Goal: Task Accomplishment & Management: Manage account settings

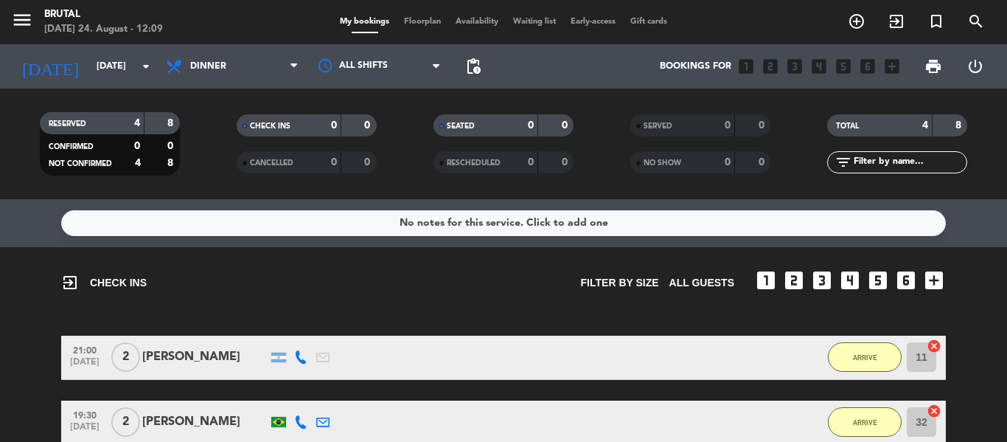
click at [34, 24] on span "menu" at bounding box center [27, 22] width 33 height 35
click at [21, 21] on icon "menu" at bounding box center [22, 20] width 22 height 22
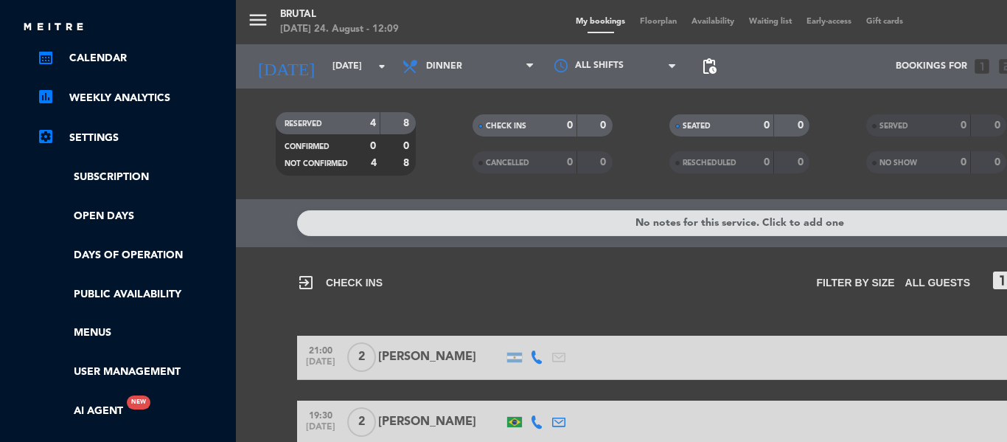
scroll to position [197, 0]
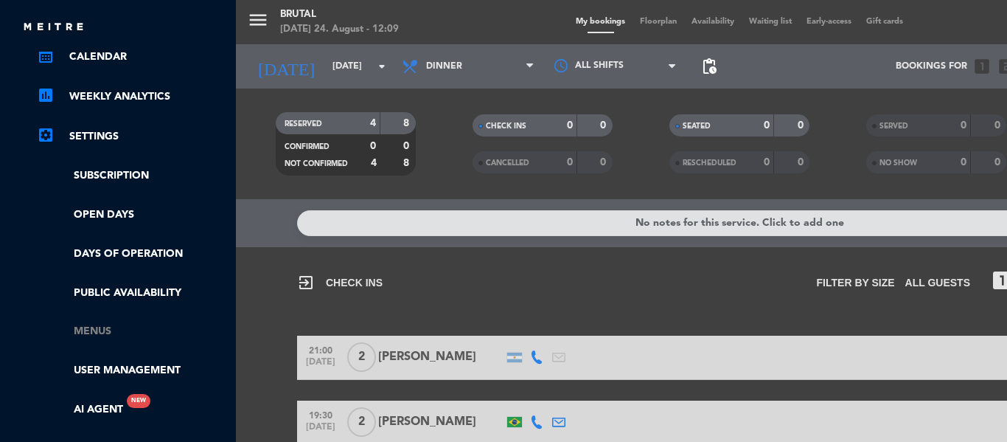
click at [96, 331] on link "Menus" at bounding box center [133, 331] width 192 height 17
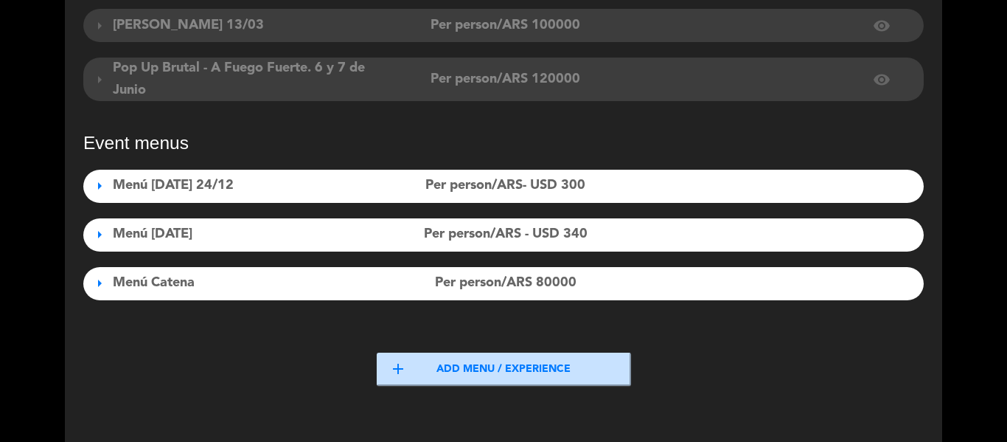
scroll to position [495, 0]
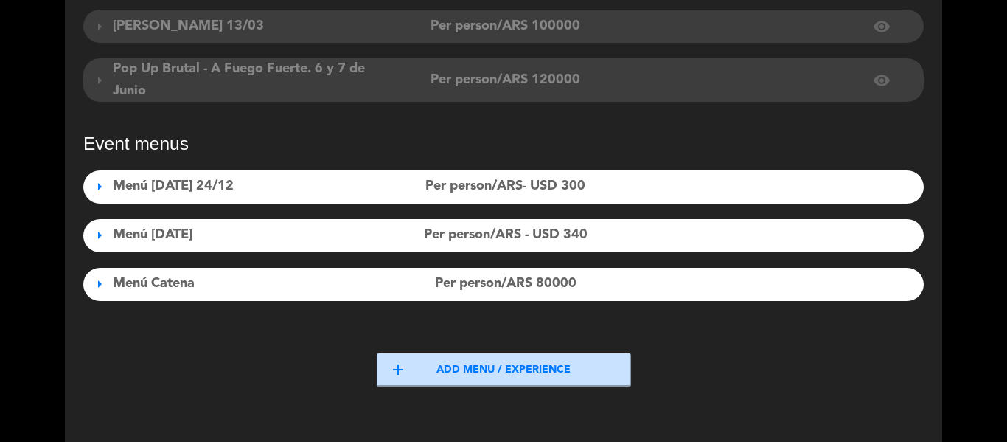
click at [475, 372] on button "add Add menu / experience" at bounding box center [504, 369] width 254 height 33
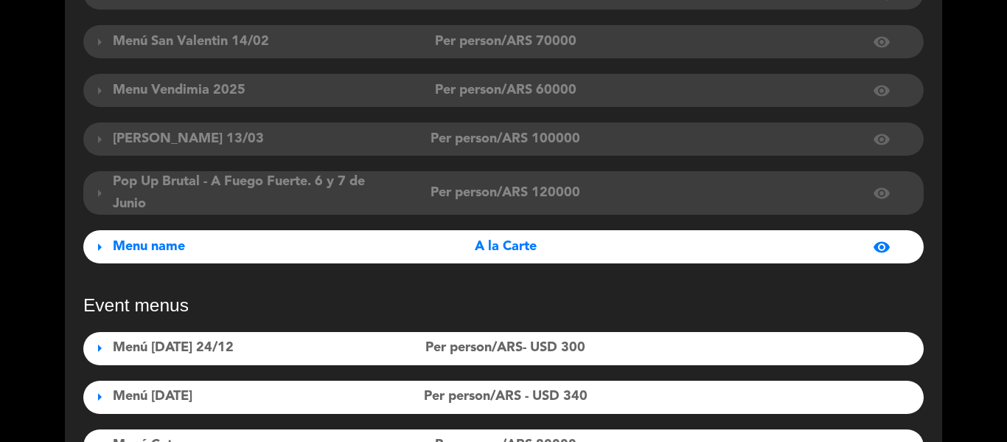
scroll to position [381, 0]
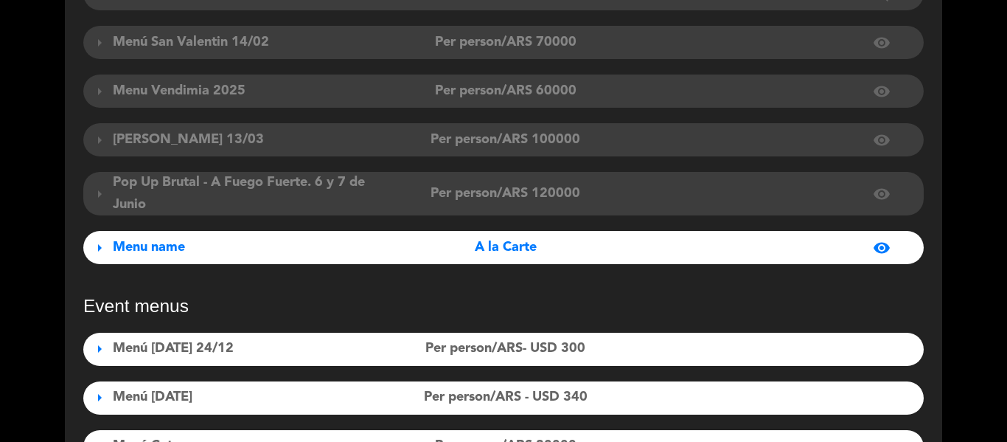
click at [177, 254] on span "Menu name" at bounding box center [149, 246] width 72 height 13
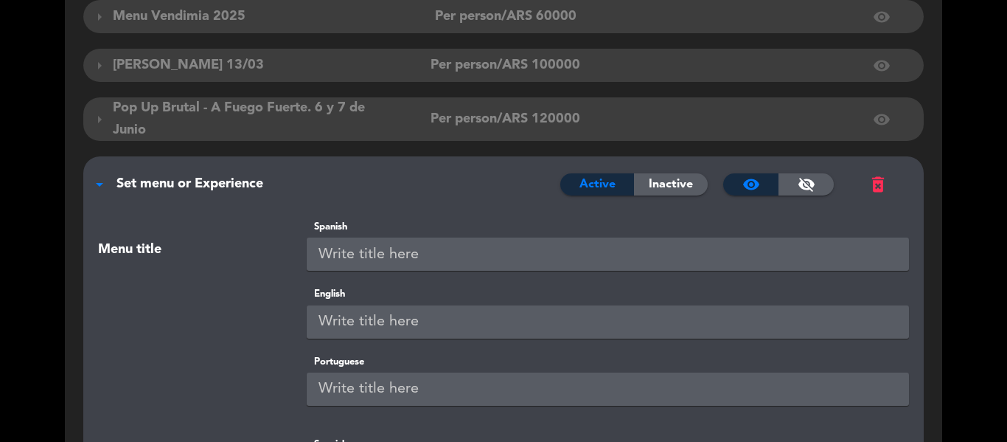
scroll to position [456, 0]
click at [464, 270] on input "text" at bounding box center [608, 253] width 603 height 33
drag, startPoint x: 464, startPoint y: 273, endPoint x: 299, endPoint y: 263, distance: 165.4
click at [299, 263] on div "Spanish Pop Up Brutal - [PERSON_NAME]" at bounding box center [608, 244] width 625 height 52
type input "Pop Up Brutal - [PERSON_NAME]"
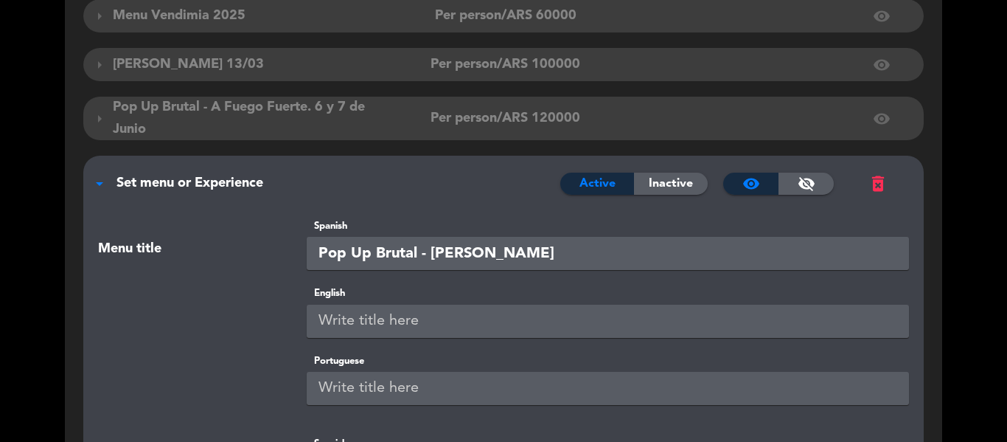
click at [349, 335] on input "text" at bounding box center [608, 320] width 603 height 33
paste input "Pop Up Brutal - [PERSON_NAME]"
type input "Pop Up Brutal - [PERSON_NAME]"
click at [380, 394] on input "text" at bounding box center [608, 388] width 603 height 33
paste input "Pop Up Brutal - [PERSON_NAME]"
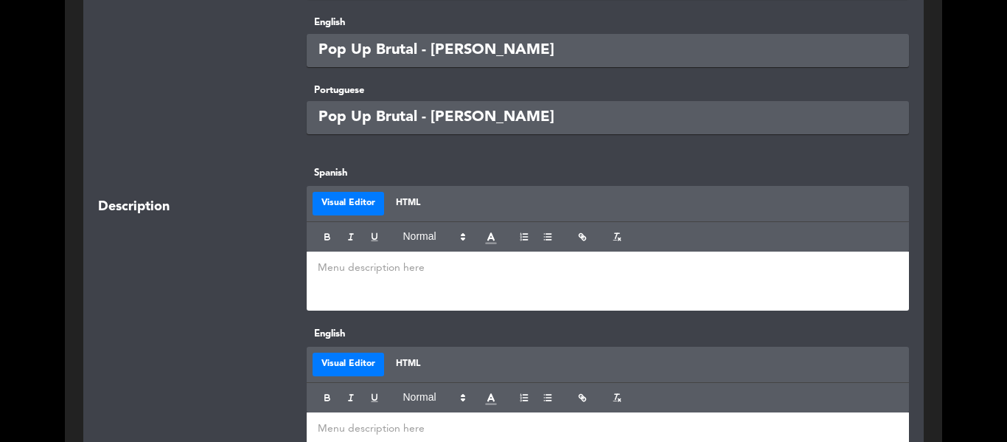
scroll to position [737, 0]
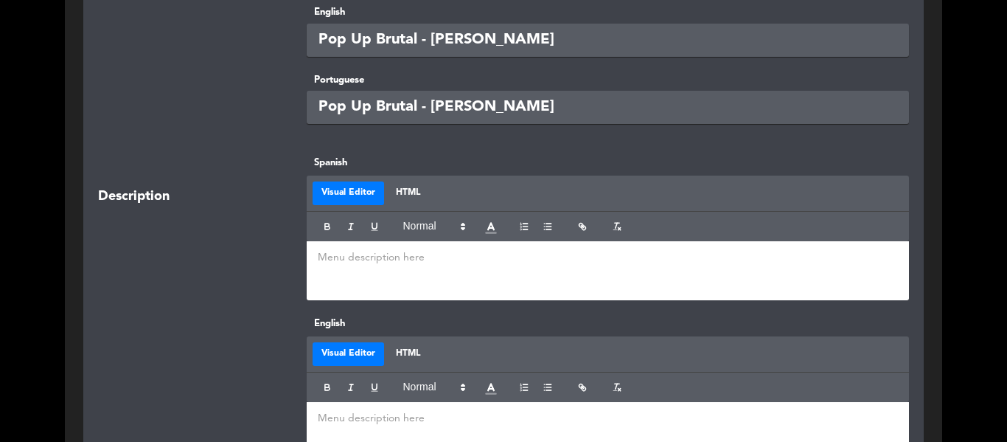
type input "Pop Up Brutal - [PERSON_NAME]"
click at [404, 292] on div at bounding box center [608, 270] width 603 height 59
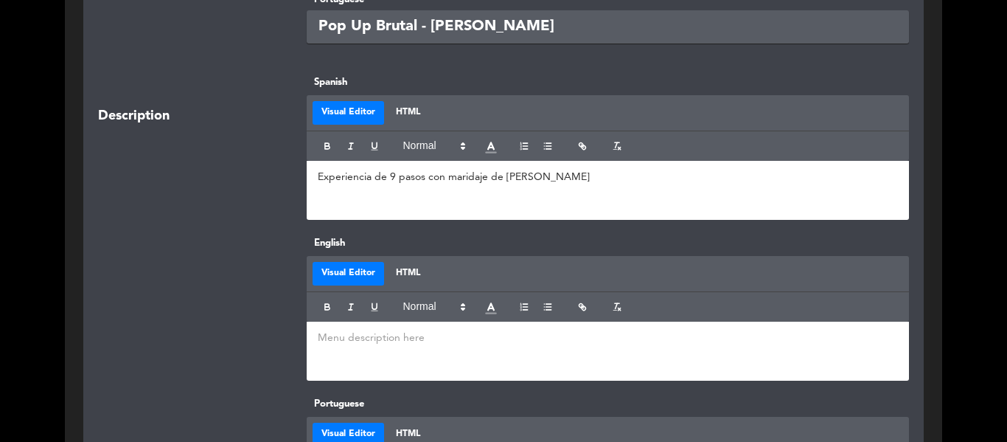
click at [375, 346] on p at bounding box center [608, 337] width 581 height 15
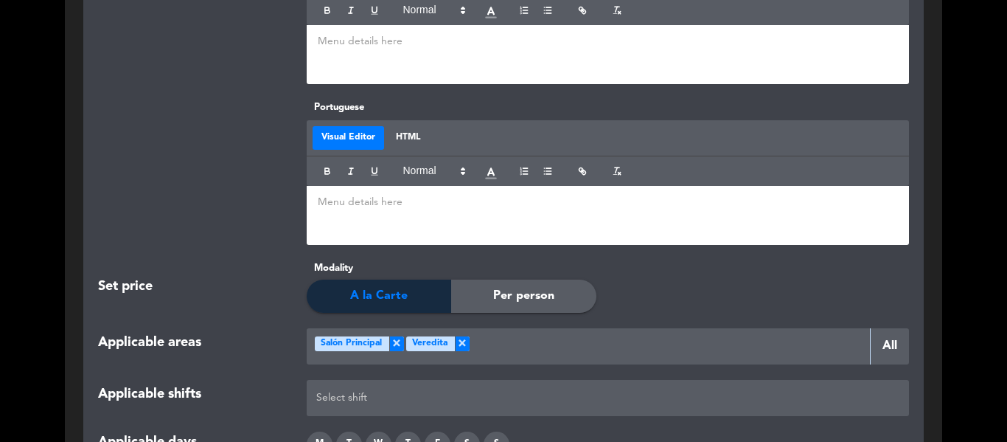
scroll to position [1596, 0]
click at [509, 305] on span "Per person" at bounding box center [523, 295] width 61 height 19
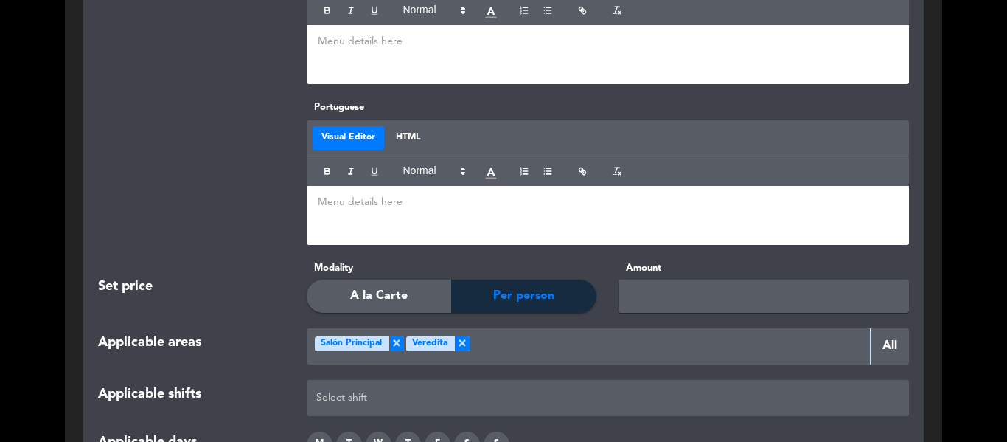
click at [642, 304] on input "text" at bounding box center [763, 295] width 290 height 33
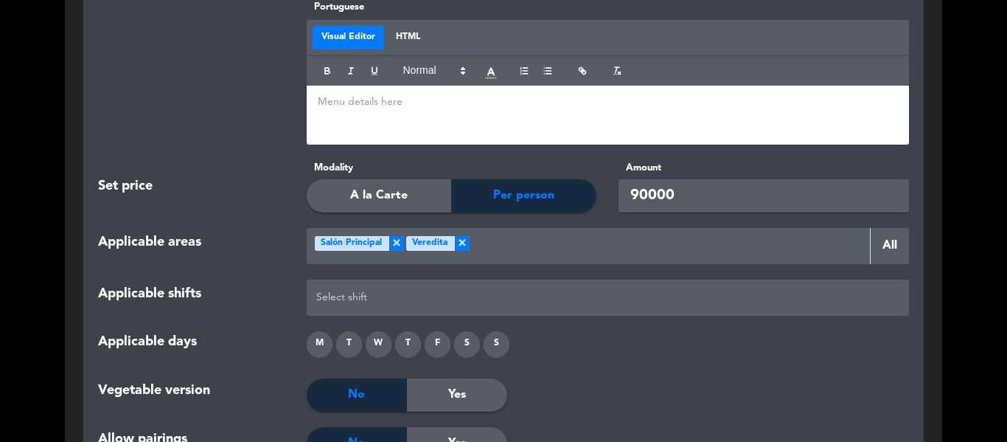
scroll to position [1697, 0]
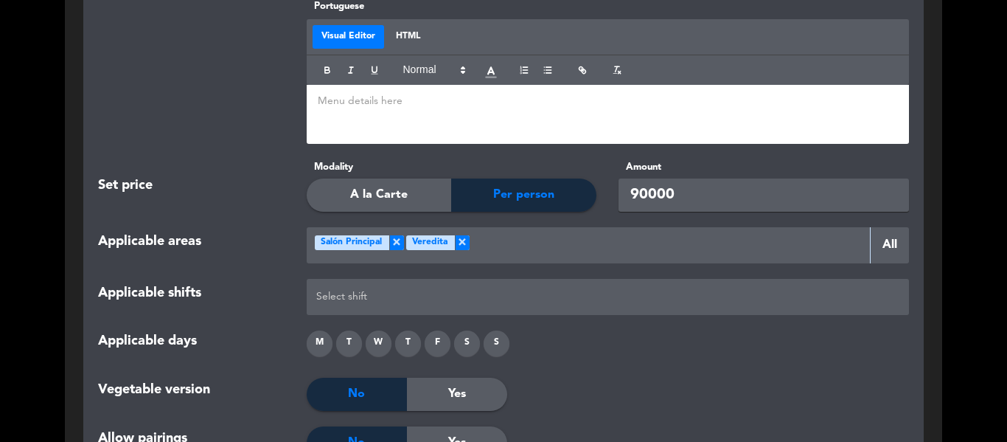
click at [464, 250] on span "×" at bounding box center [462, 242] width 15 height 15
type input "90000"
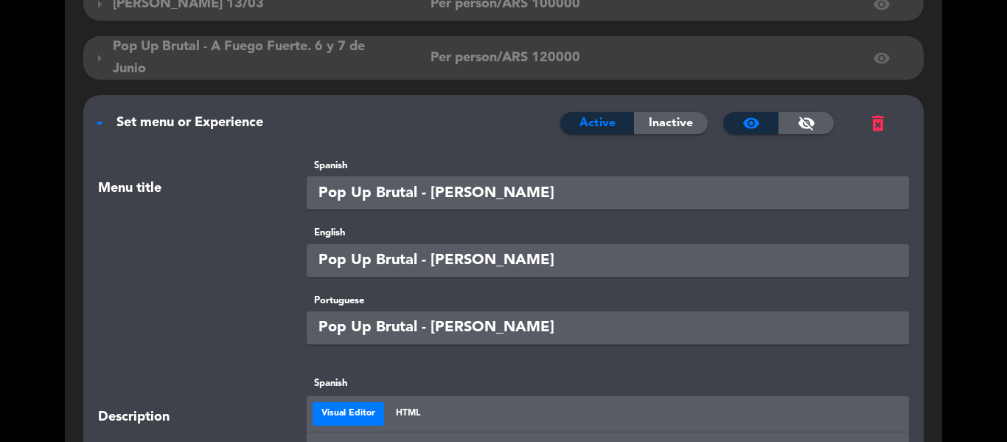
scroll to position [517, 0]
click at [497, 205] on input "Pop Up Brutal - [PERSON_NAME]" at bounding box center [608, 192] width 603 height 33
type input "Pop Up Brutal - Han / 10 y 11 de Septiembre"
click at [476, 271] on input "Pop Up Brutal - [PERSON_NAME]" at bounding box center [608, 260] width 603 height 33
type input "Pop Up Brutal - Han / [DATE] and [DATE]"
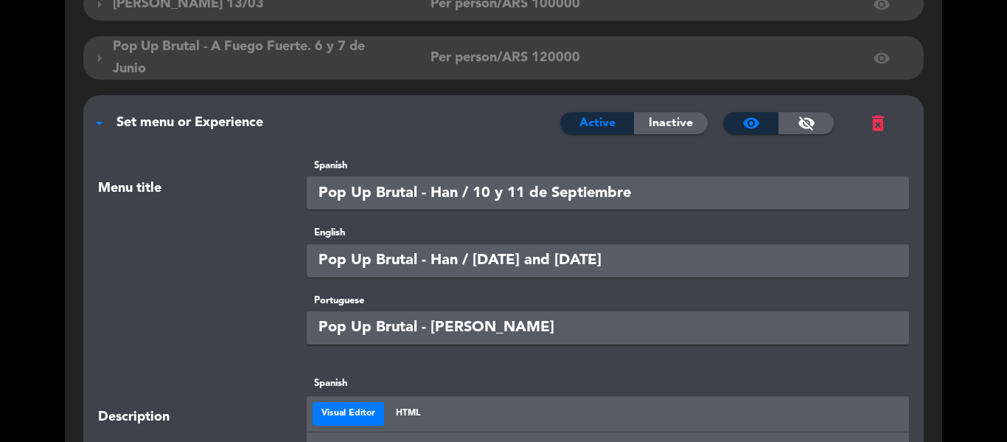
click at [494, 344] on input "Pop Up Brutal - [PERSON_NAME]" at bounding box center [608, 327] width 603 height 33
drag, startPoint x: 546, startPoint y: 330, endPoint x: 602, endPoint y: 330, distance: 56.0
click at [602, 330] on input "Pop Up Brutal - Han / Setembro 10 y 11" at bounding box center [608, 327] width 603 height 33
click at [475, 342] on input "Pop Up Brutal - Han / Setembro" at bounding box center [608, 327] width 603 height 33
paste input "10 y 11"
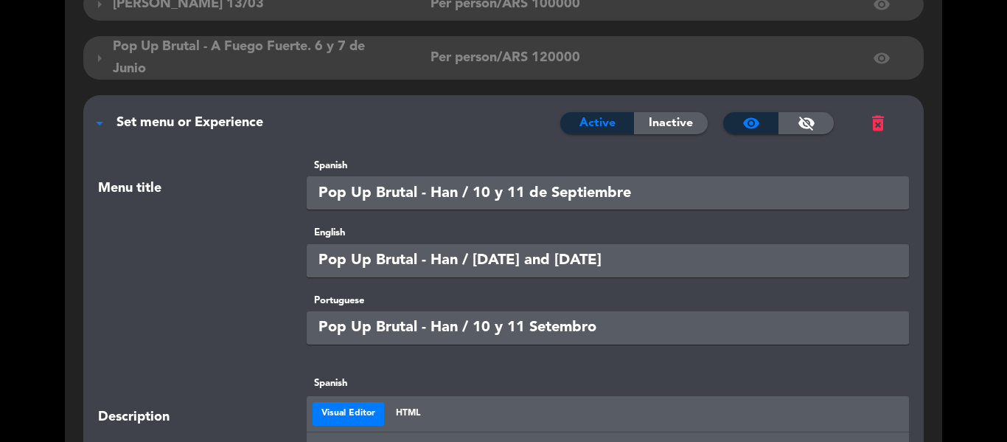
click at [502, 338] on input "Pop Up Brutal - Han / 10 y 11 Setembro" at bounding box center [608, 327] width 603 height 33
type input "Pop Up Brutal - Han / 10 e 11 Setembro"
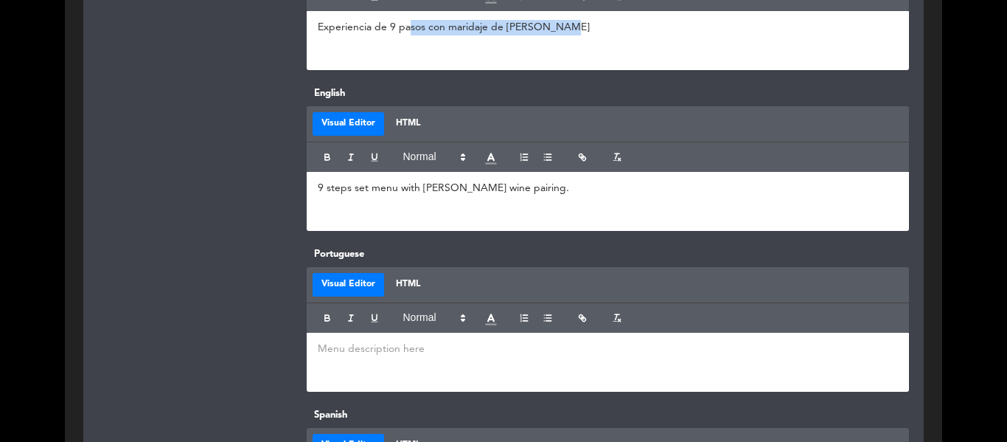
scroll to position [912, 0]
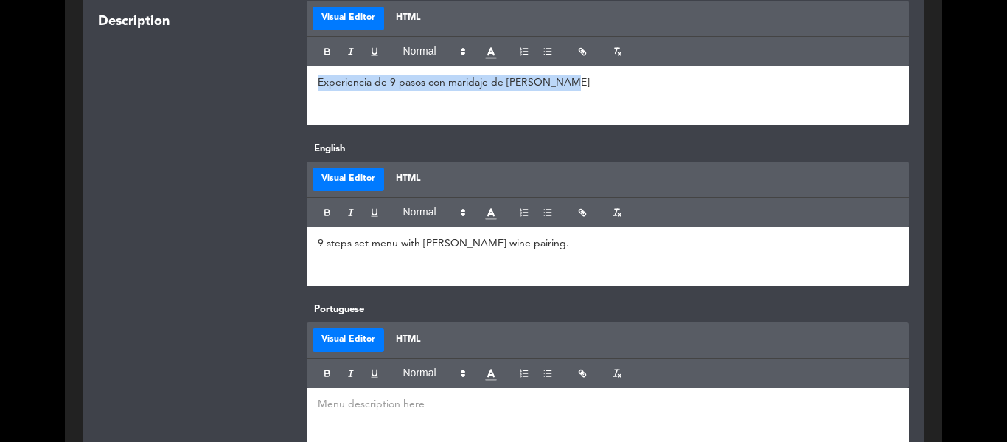
drag, startPoint x: 570, startPoint y: 38, endPoint x: 292, endPoint y: 51, distance: 278.2
click at [292, 51] on div "Description Spanish Visual Editor HTML Experiencia de 9 pasos con maridaje de […" at bounding box center [503, 60] width 833 height 161
copy p "Experiencia de 9 pasos con maridaje de [PERSON_NAME]"
click at [444, 412] on p at bounding box center [608, 404] width 581 height 15
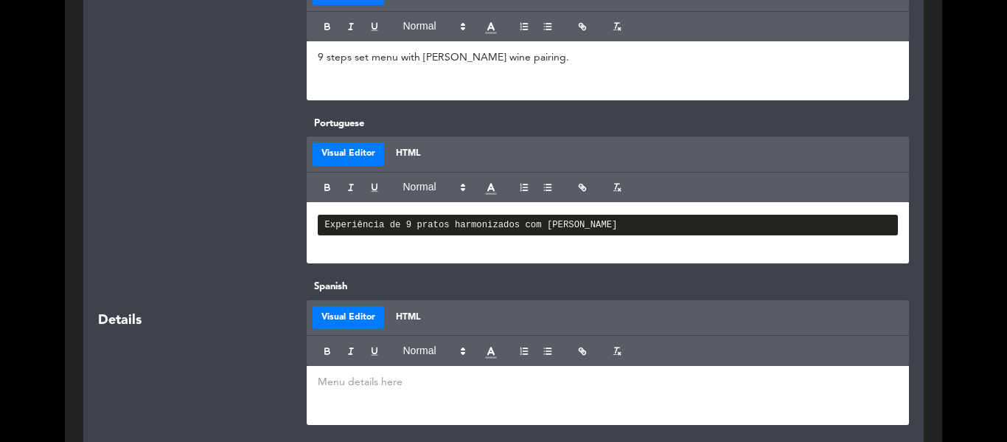
scroll to position [1098, 0]
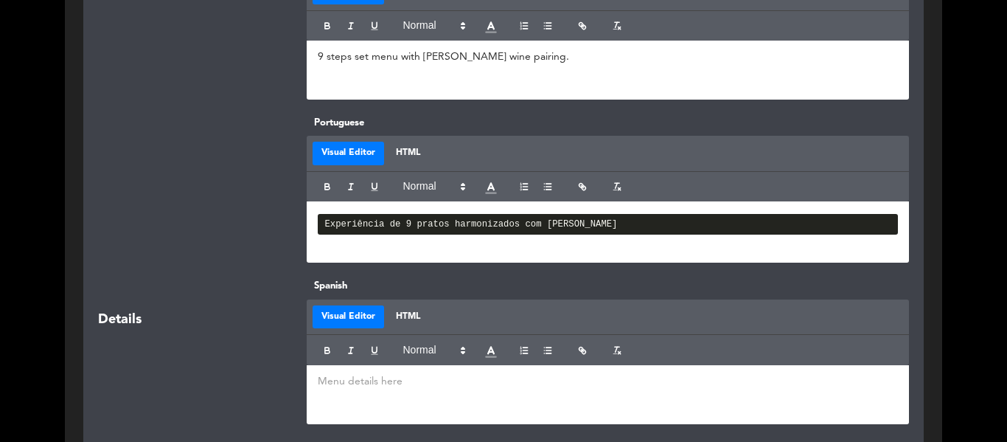
click at [457, 262] on div "Experiência de 9 pratos harmonizados com [PERSON_NAME]" at bounding box center [608, 231] width 603 height 61
click at [583, 234] on pre "Experiência de 9 pratos harmonizados com [PERSON_NAME]" at bounding box center [608, 224] width 581 height 21
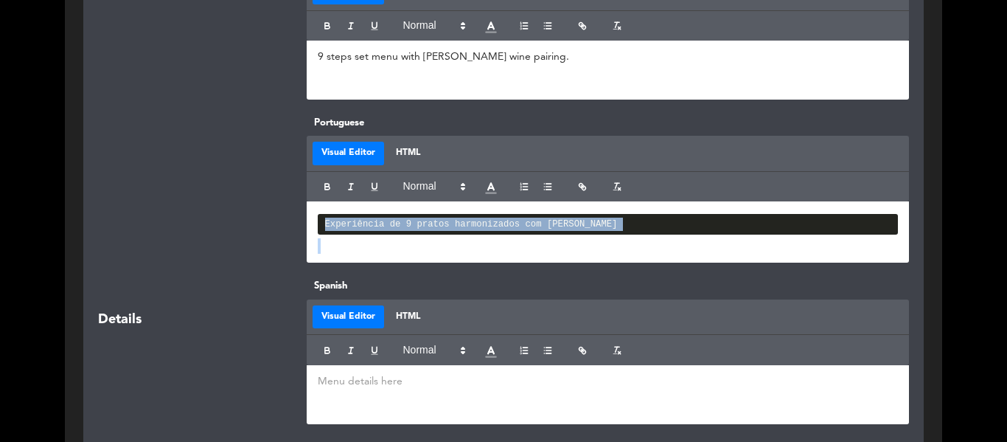
drag, startPoint x: 556, startPoint y: 259, endPoint x: 325, endPoint y: 231, distance: 232.3
click at [325, 231] on div "Experiência de 9 pratos harmonizados com [PERSON_NAME]" at bounding box center [608, 231] width 603 height 61
click at [324, 232] on pre "Experiência de 9 pratos harmonizados com [PERSON_NAME]" at bounding box center [608, 224] width 581 height 21
drag, startPoint x: 425, startPoint y: 255, endPoint x: 330, endPoint y: 212, distance: 103.6
click at [330, 212] on div "Experiência de 9 pratos harmonizados com [PERSON_NAME]" at bounding box center [608, 231] width 603 height 61
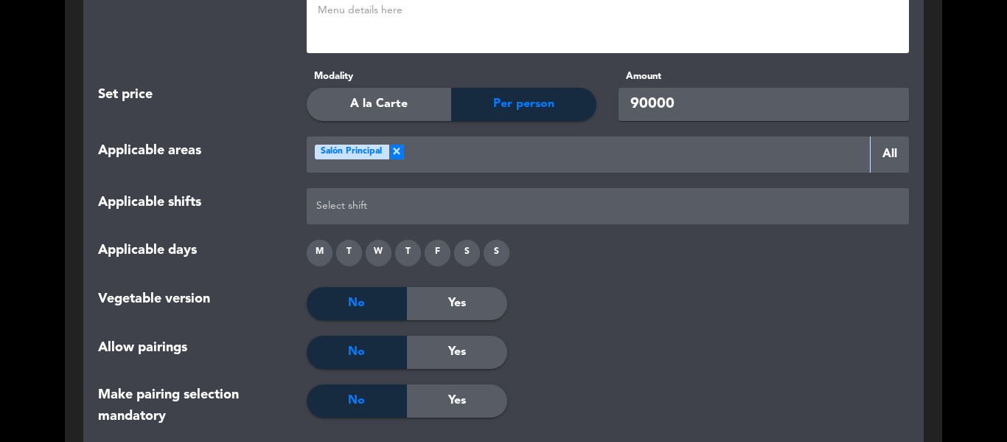
scroll to position [1788, 0]
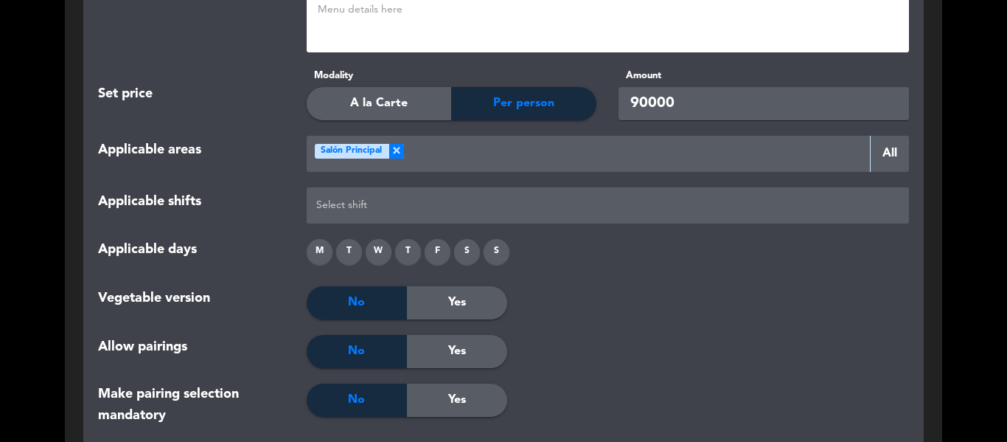
click at [377, 261] on div "W" at bounding box center [379, 252] width 26 height 26
click at [402, 265] on div "T" at bounding box center [408, 252] width 26 height 26
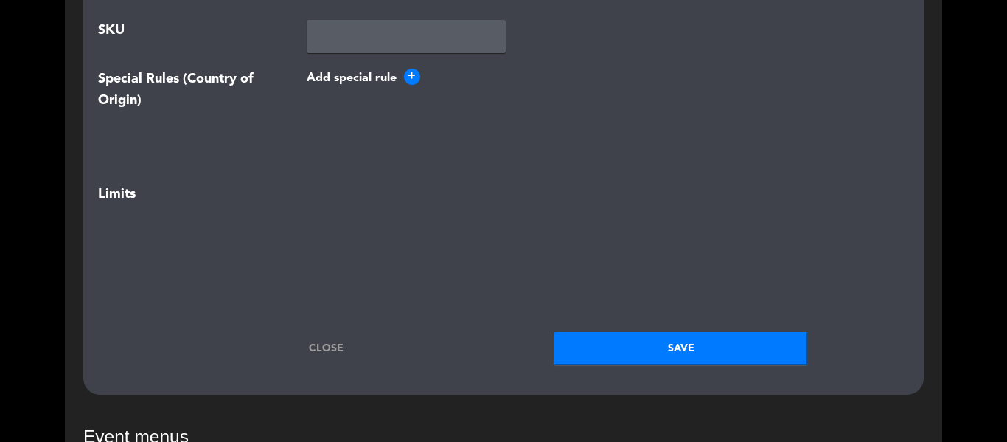
scroll to position [2282, 0]
click at [410, 83] on span "+" at bounding box center [412, 76] width 16 height 16
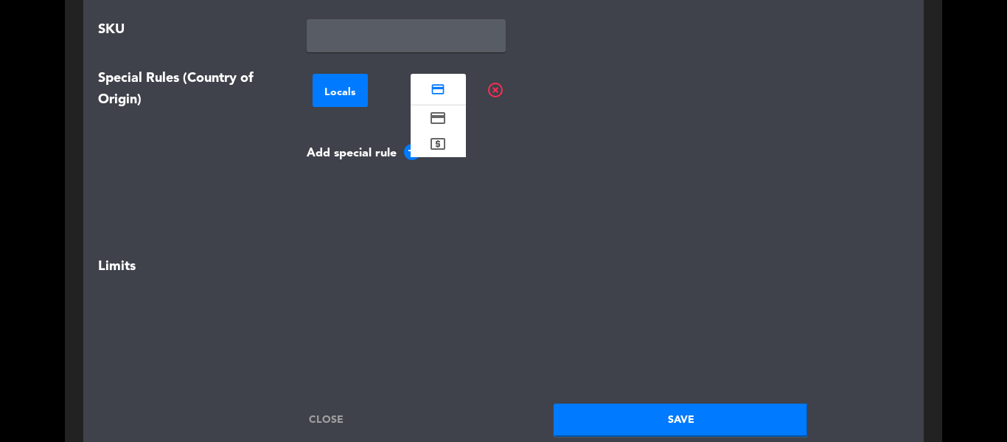
click at [449, 100] on div "credit_card" at bounding box center [438, 90] width 55 height 21
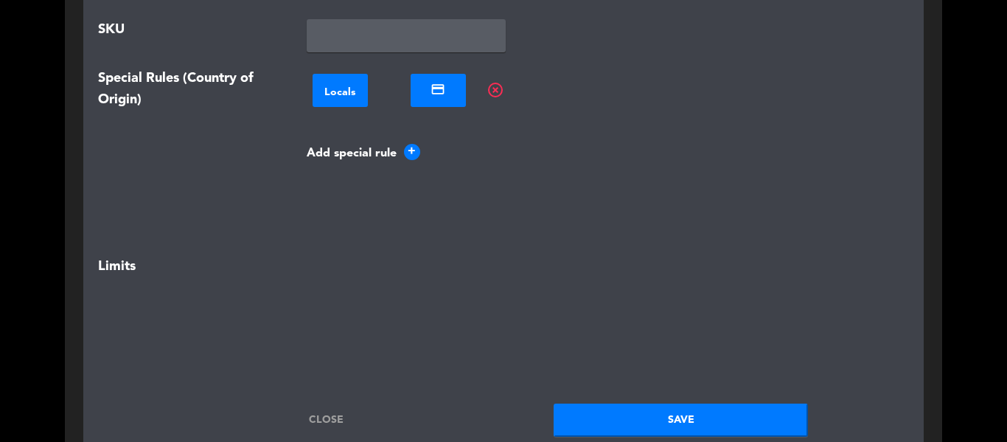
click at [449, 100] on div "credit_card" at bounding box center [438, 90] width 55 height 21
click at [497, 97] on span "highlight_off" at bounding box center [496, 90] width 18 height 18
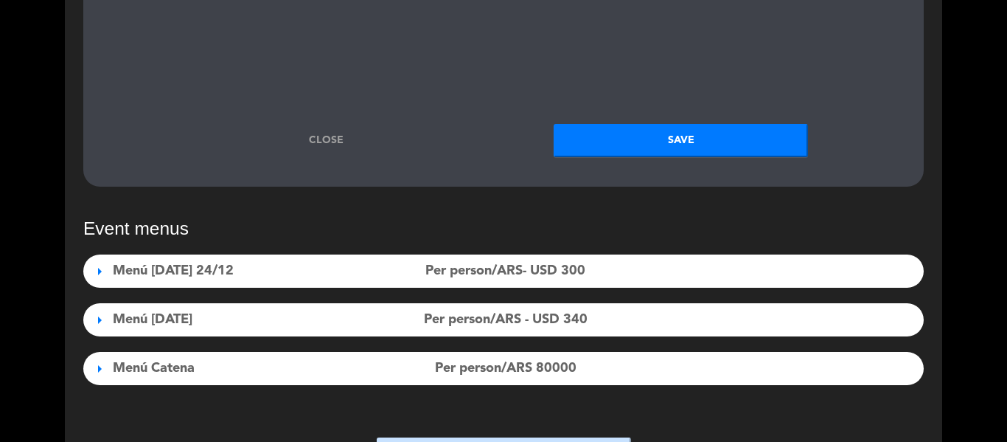
scroll to position [2490, 0]
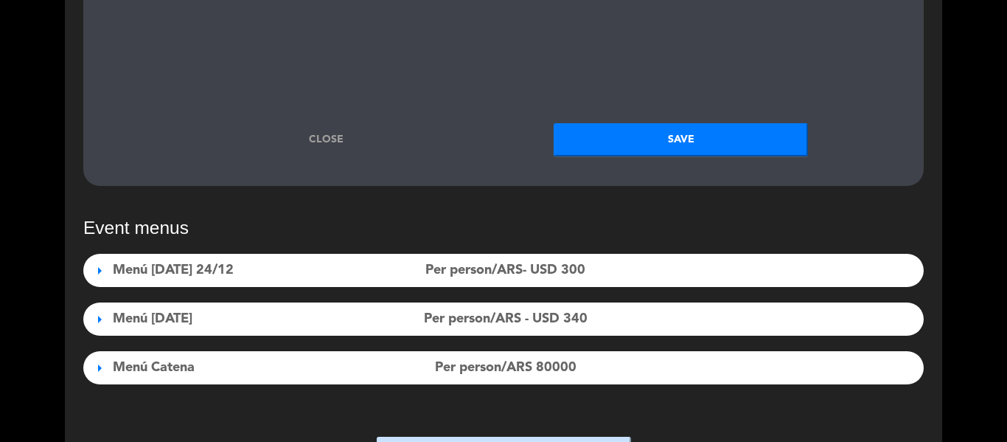
click at [664, 149] on button "Save" at bounding box center [681, 139] width 254 height 33
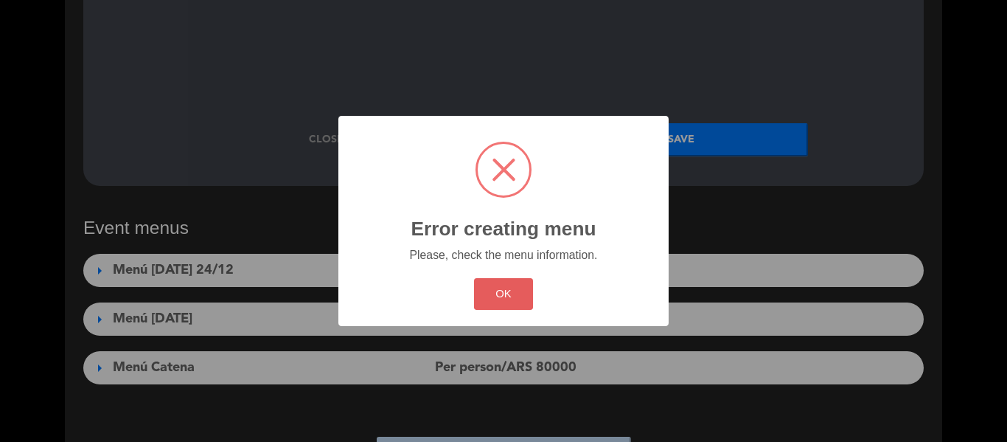
click at [509, 293] on button "OK" at bounding box center [504, 294] width 60 height 32
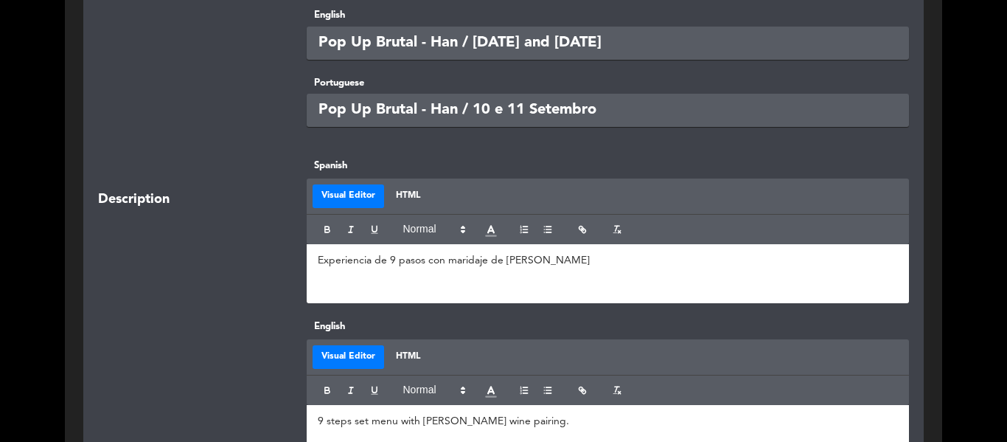
scroll to position [421, 0]
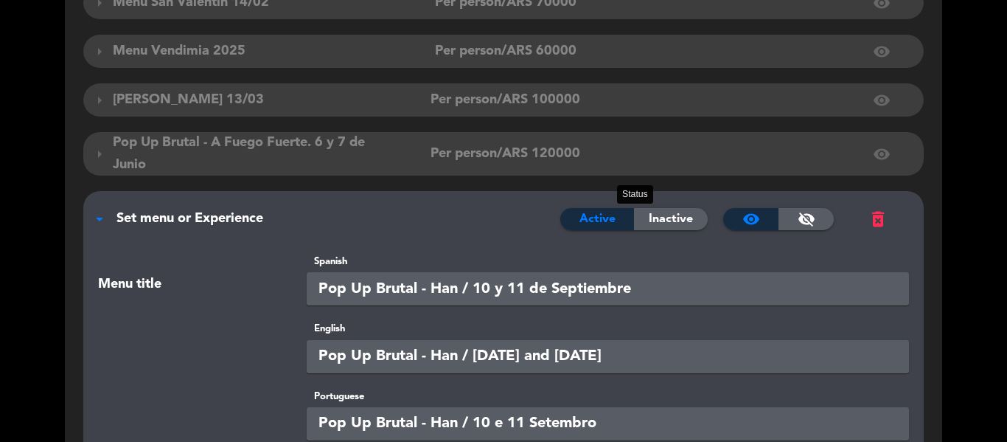
click at [619, 230] on div "Active" at bounding box center [597, 219] width 74 height 22
click at [745, 228] on span "visibility" at bounding box center [751, 219] width 18 height 18
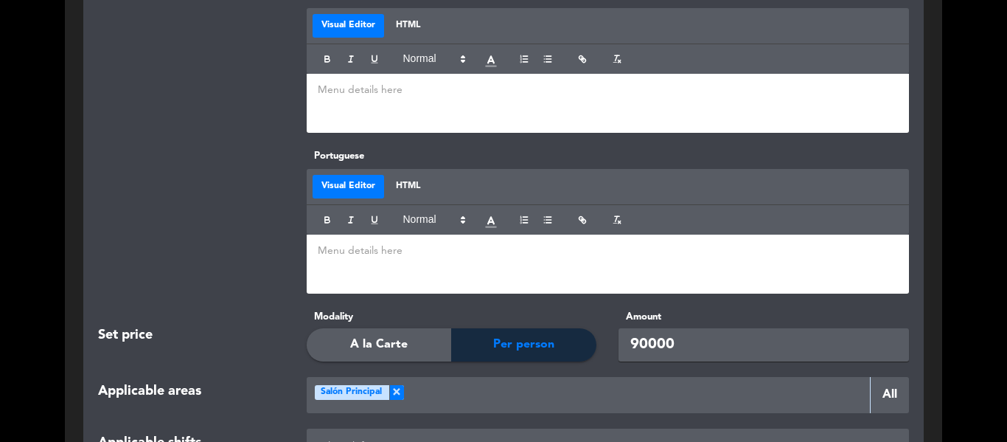
scroll to position [1593, 0]
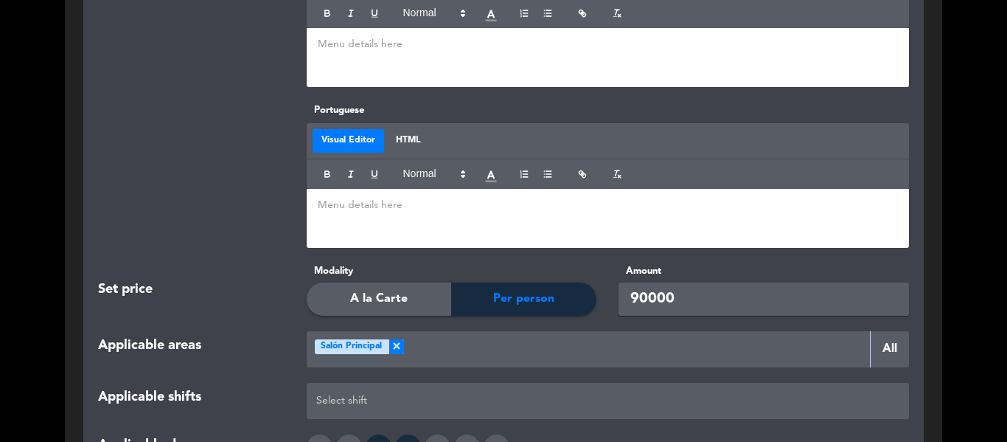
click at [506, 308] on span "Per person" at bounding box center [523, 298] width 61 height 19
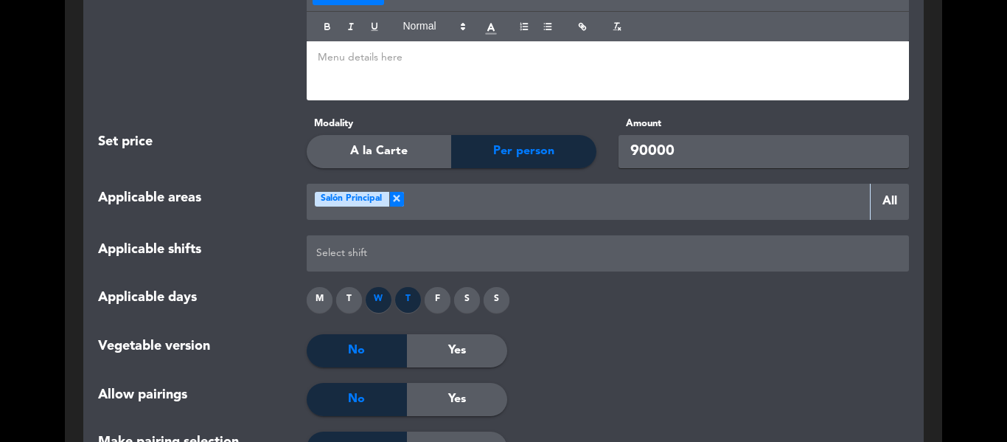
scroll to position [1741, 0]
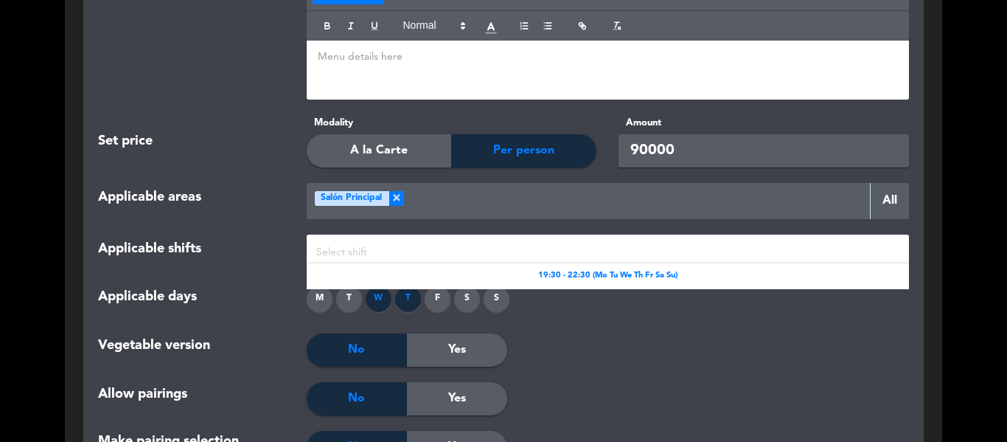
click at [464, 265] on div at bounding box center [608, 252] width 591 height 24
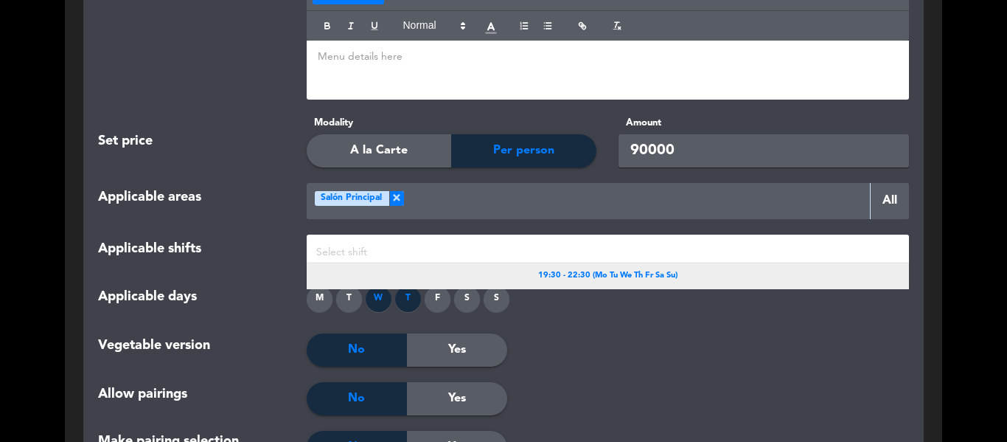
click at [572, 282] on span "19:30 - 22:30 (Mo Tu We Th Fr Sa Su)" at bounding box center [607, 275] width 139 height 13
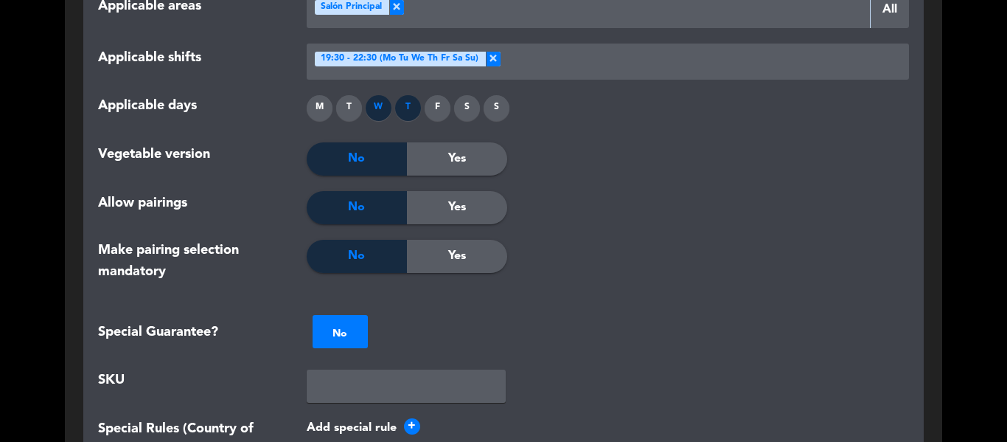
scroll to position [1931, 0]
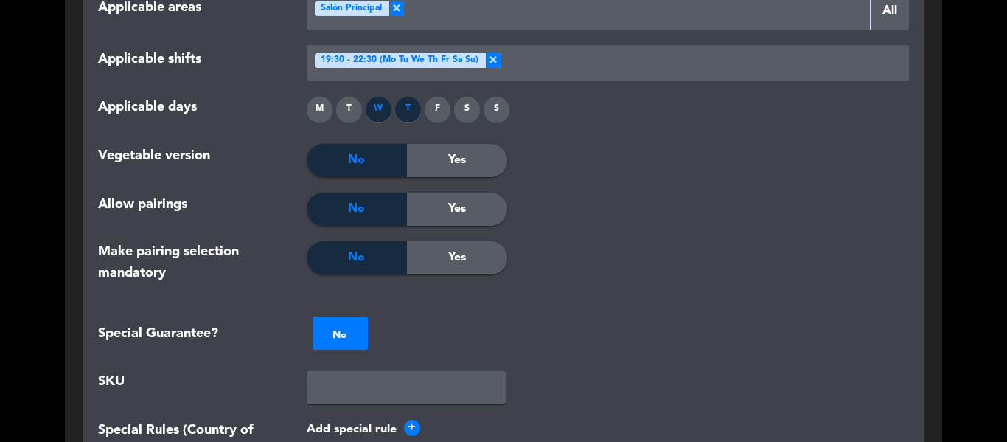
click at [378, 122] on div "W" at bounding box center [379, 110] width 26 height 26
click at [406, 119] on div "T" at bounding box center [408, 110] width 26 height 26
click at [319, 117] on div "M" at bounding box center [320, 110] width 26 height 26
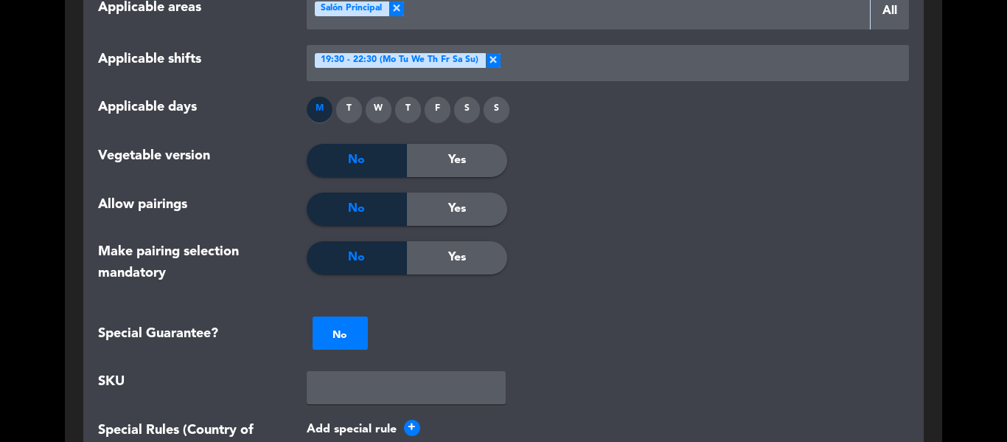
click at [347, 122] on div "T" at bounding box center [349, 110] width 26 height 26
click at [441, 122] on div "F" at bounding box center [438, 110] width 26 height 26
click at [461, 122] on div "S" at bounding box center [467, 110] width 26 height 26
click at [498, 122] on div "S" at bounding box center [497, 110] width 26 height 26
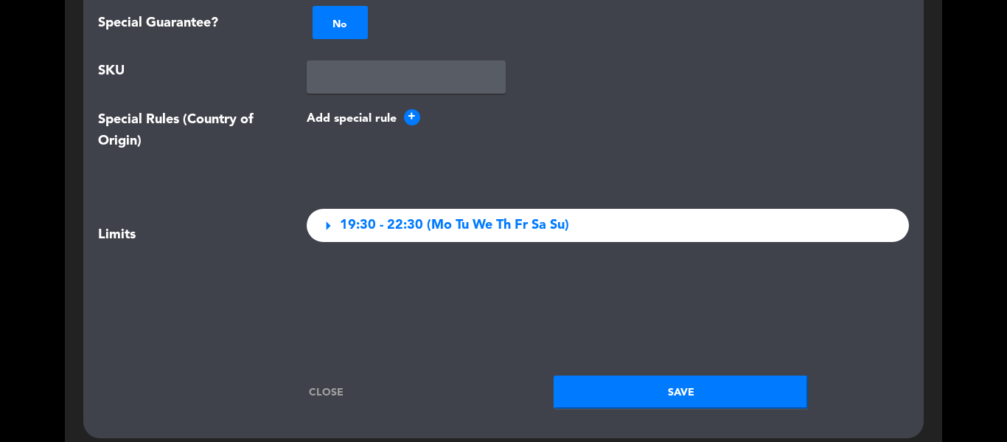
click at [624, 392] on button "Save" at bounding box center [681, 391] width 254 height 33
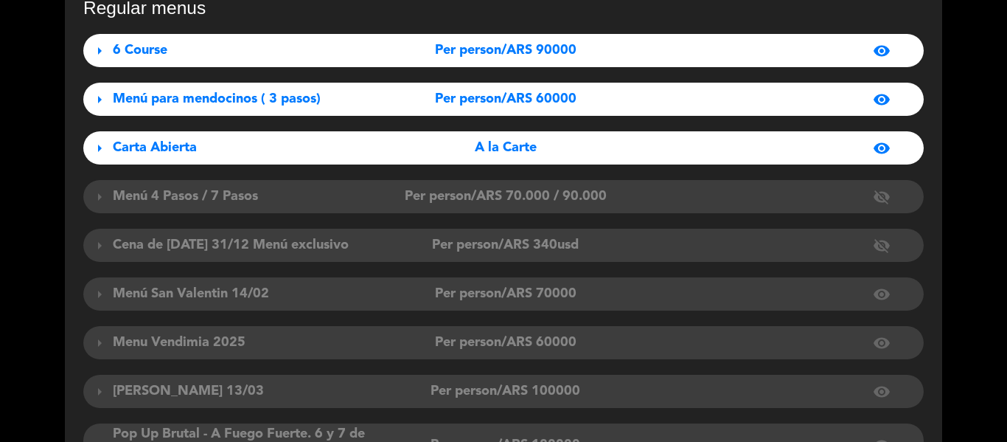
scroll to position [0, 0]
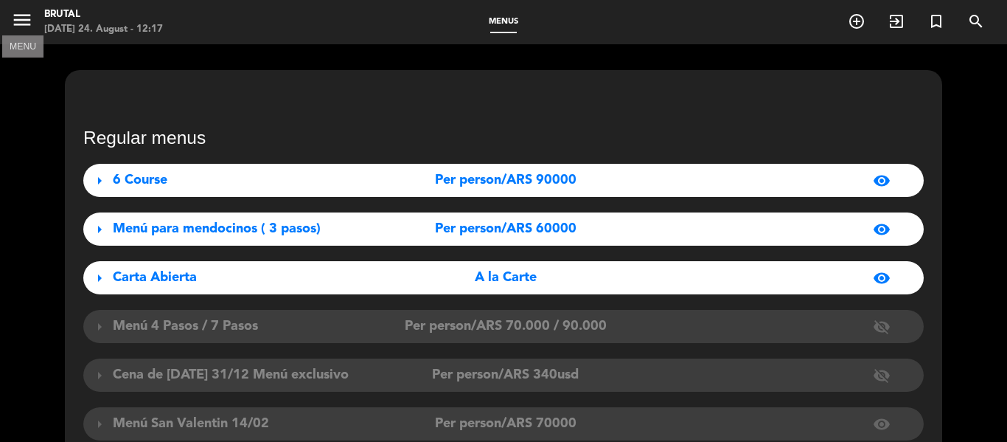
click at [25, 29] on icon "menu" at bounding box center [22, 20] width 22 height 22
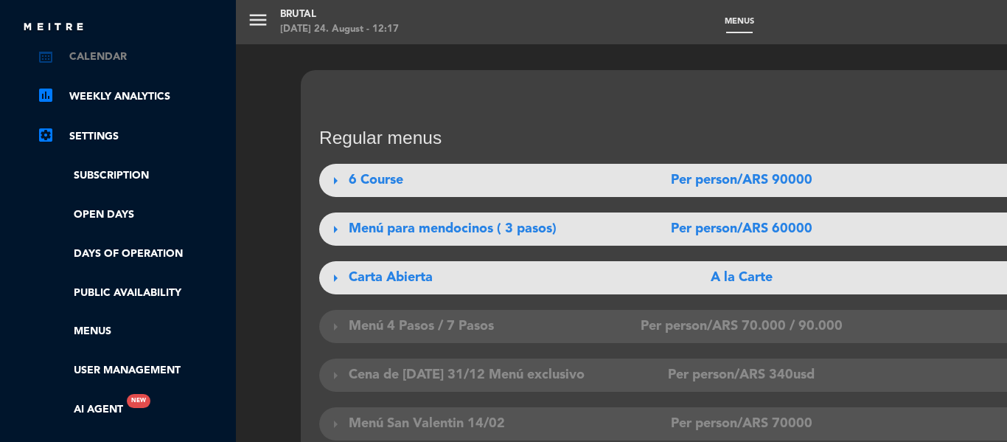
click at [109, 63] on link "calendar_month Calendar" at bounding box center [133, 57] width 192 height 18
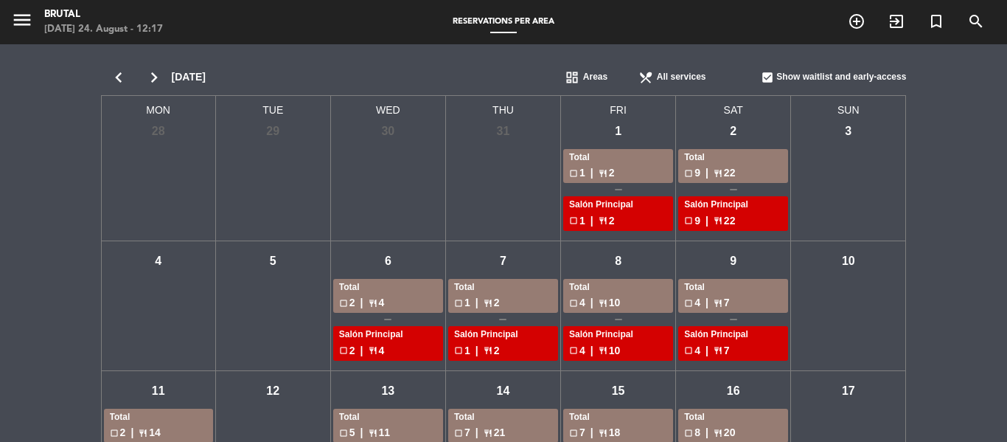
click at [35, 21] on span "menu" at bounding box center [27, 22] width 33 height 35
click at [26, 18] on icon "menu" at bounding box center [22, 20] width 22 height 22
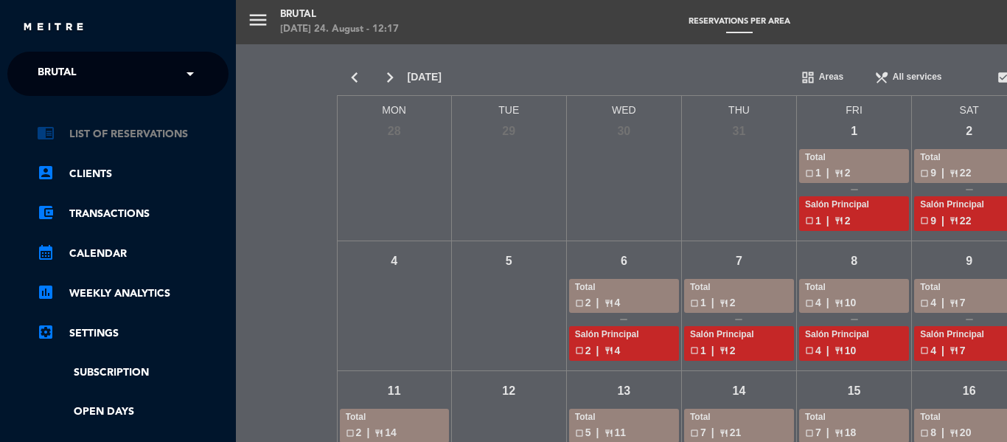
click at [111, 138] on link "chrome_reader_mode List of Reservations" at bounding box center [133, 134] width 192 height 18
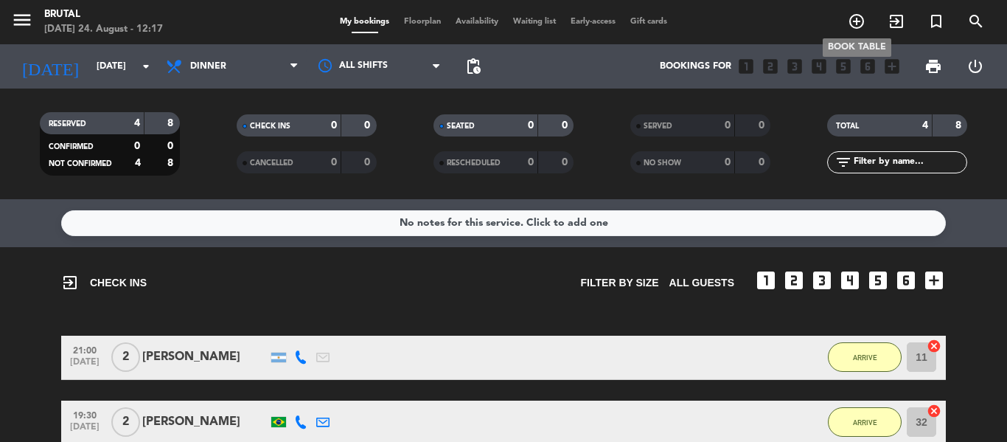
click at [857, 23] on icon "add_circle_outline" at bounding box center [857, 22] width 18 height 18
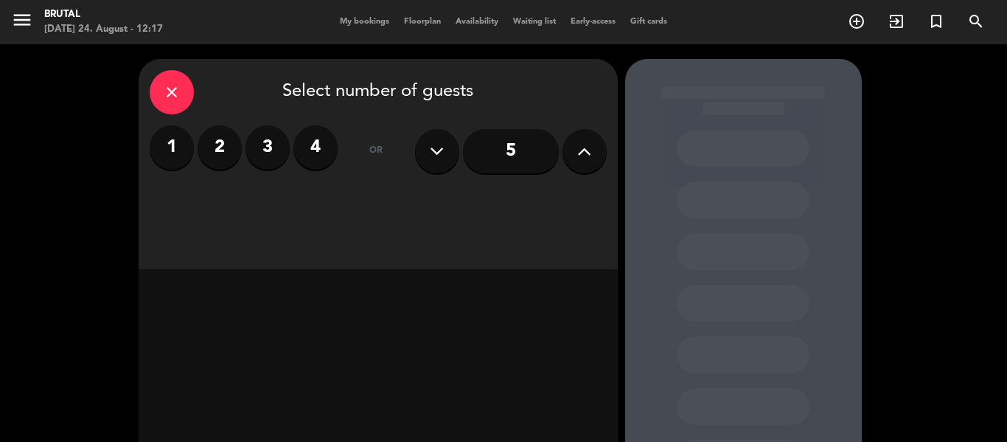
click at [269, 155] on label "3" at bounding box center [267, 147] width 44 height 44
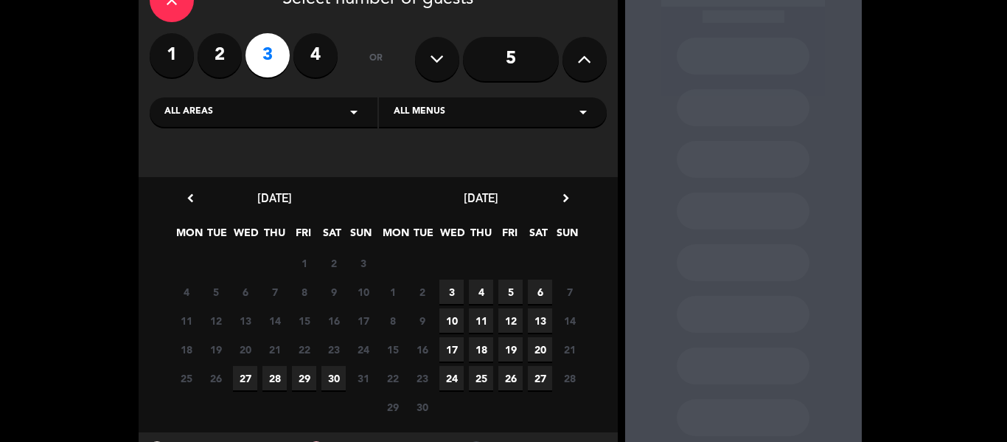
scroll to position [93, 0]
click at [481, 321] on span "11" at bounding box center [481, 319] width 24 height 24
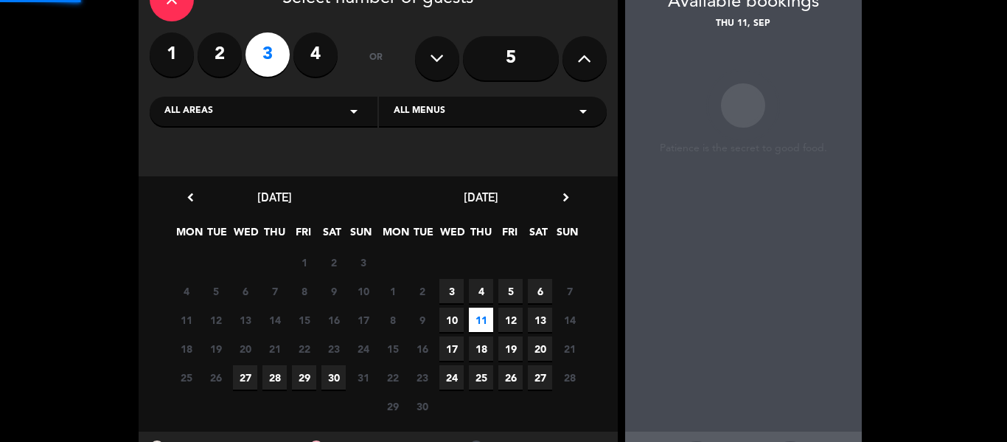
scroll to position [59, 0]
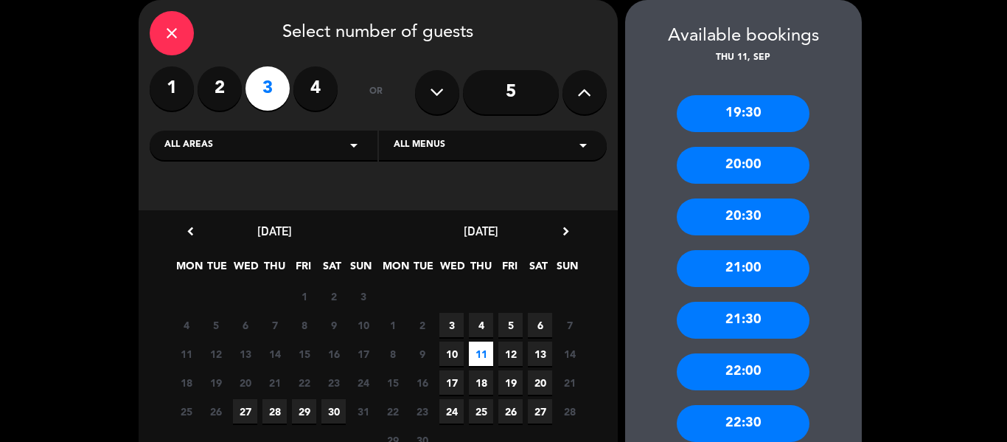
click at [465, 150] on div "All menus arrow_drop_down" at bounding box center [493, 144] width 228 height 29
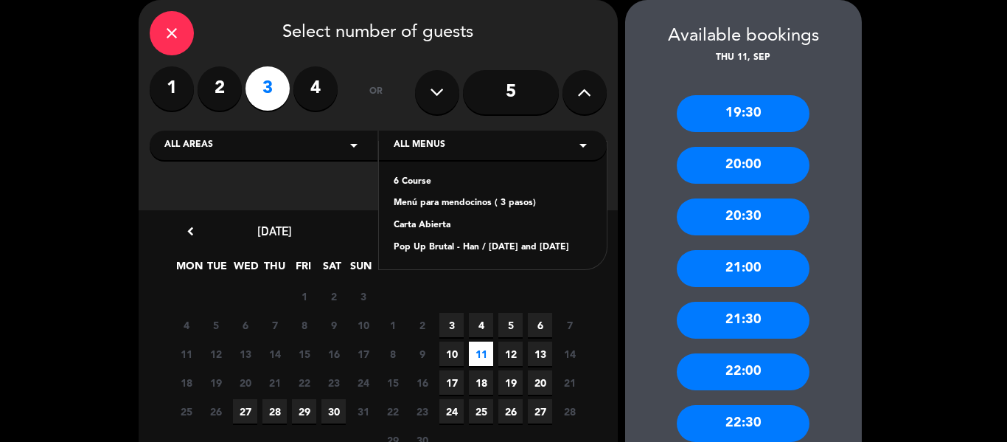
click at [884, 294] on div "close Select number of guests 1 2 3 4 or 5 All areas arrow_drop_down All menus …" at bounding box center [503, 264] width 1007 height 558
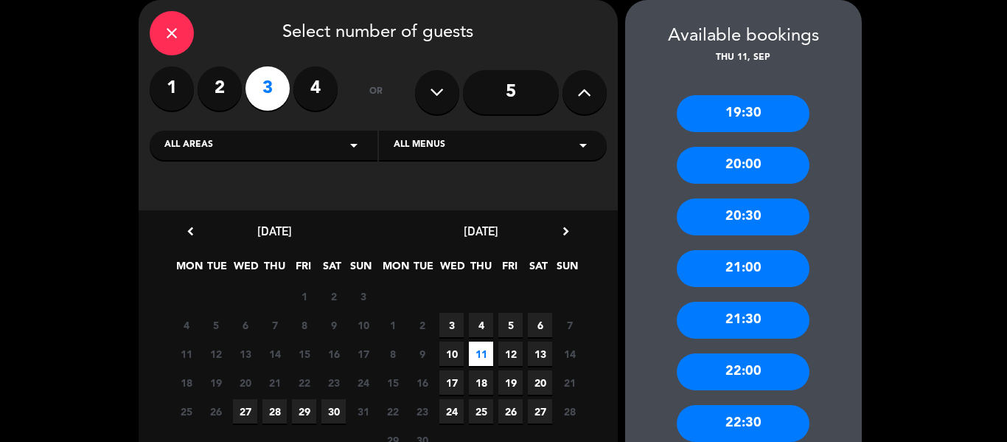
click at [167, 38] on icon "close" at bounding box center [172, 33] width 18 height 18
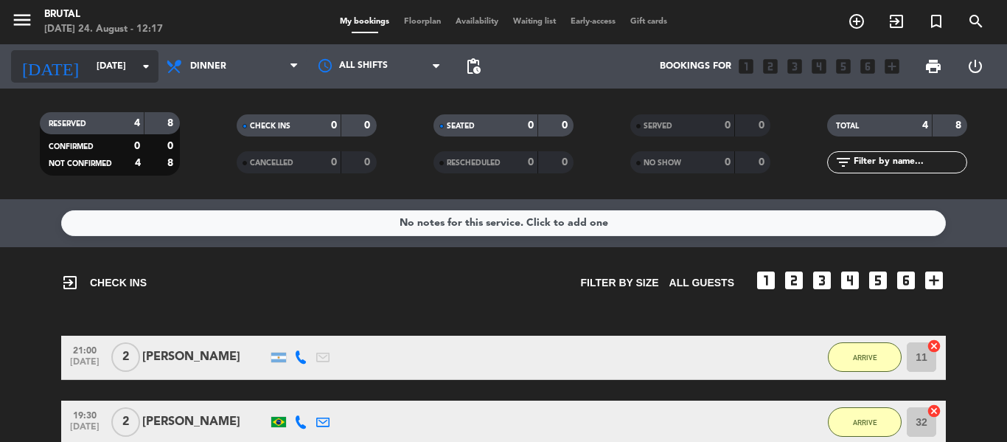
click at [130, 65] on input "[DATE]" at bounding box center [151, 66] width 125 height 25
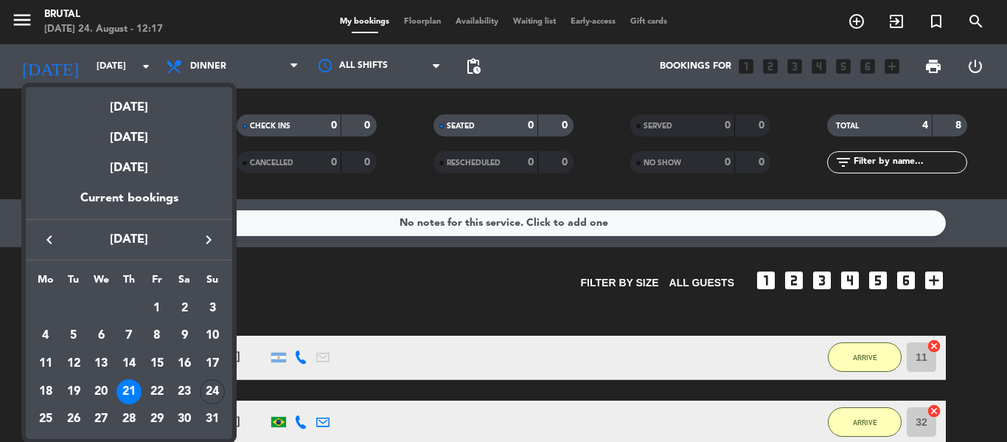
click at [208, 245] on icon "keyboard_arrow_right" at bounding box center [209, 240] width 18 height 18
click at [97, 363] on div "10" at bounding box center [100, 363] width 25 height 25
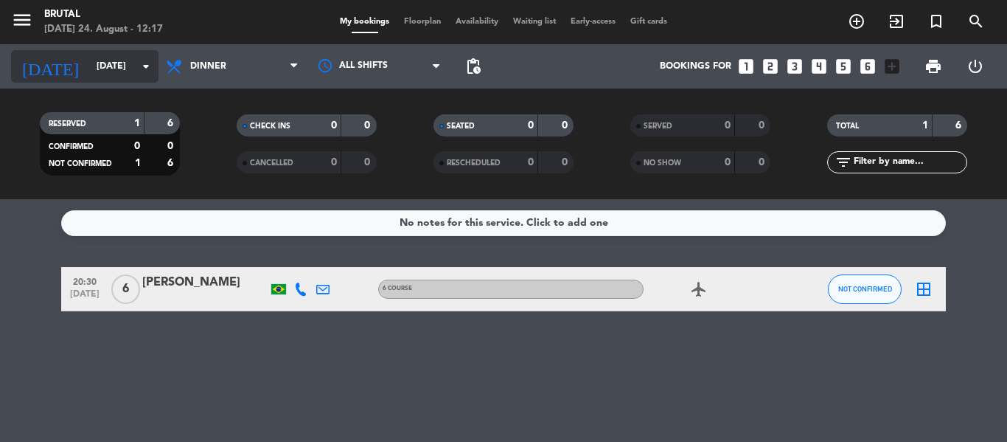
click at [134, 77] on input "[DATE]" at bounding box center [151, 66] width 125 height 25
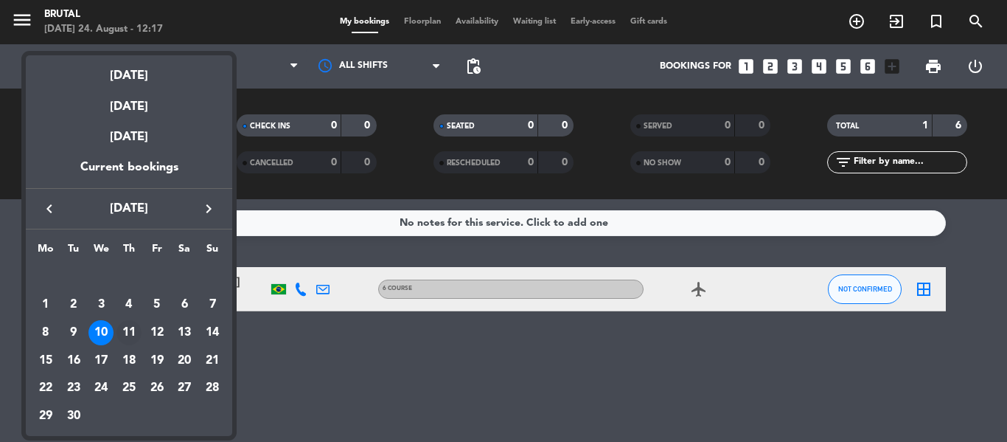
click at [126, 330] on div "11" at bounding box center [128, 332] width 25 height 25
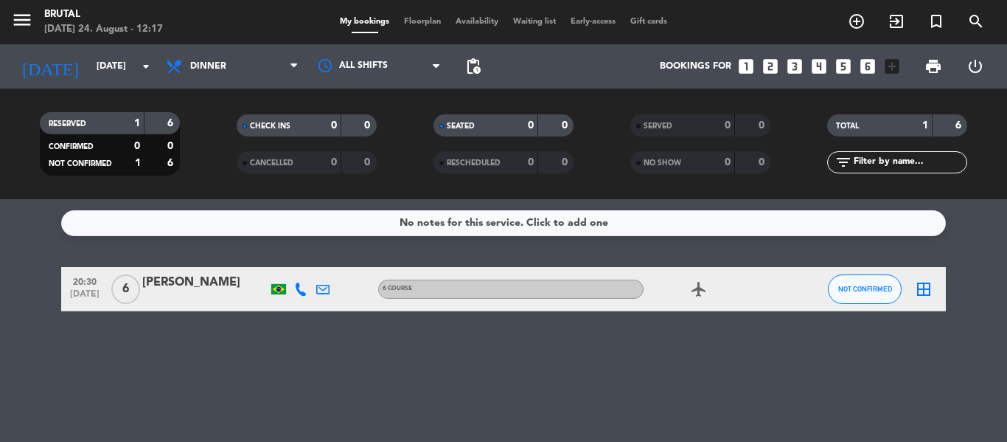
type input "[DATE]"
click at [475, 76] on span "pending_actions" at bounding box center [472, 66] width 29 height 29
click at [544, 22] on span "Waiting list fiber_manual_record" at bounding box center [534, 22] width 57 height 8
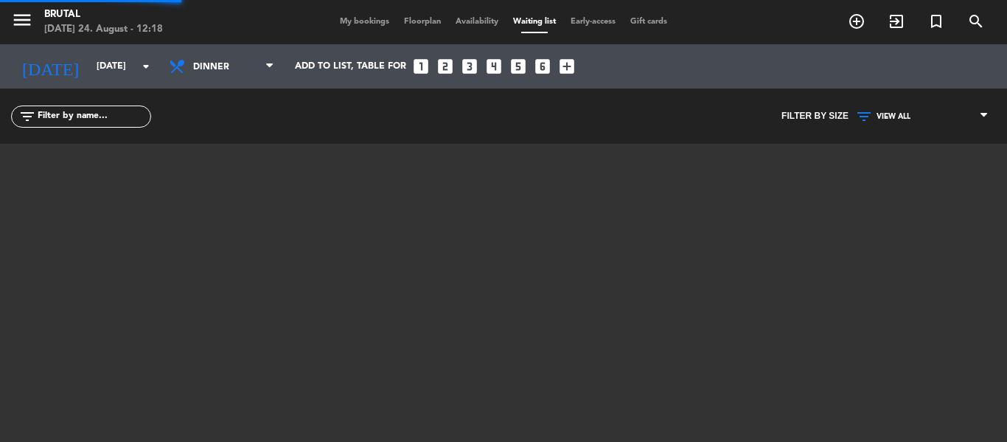
click at [544, 22] on span "Waiting list" at bounding box center [534, 22] width 57 height 8
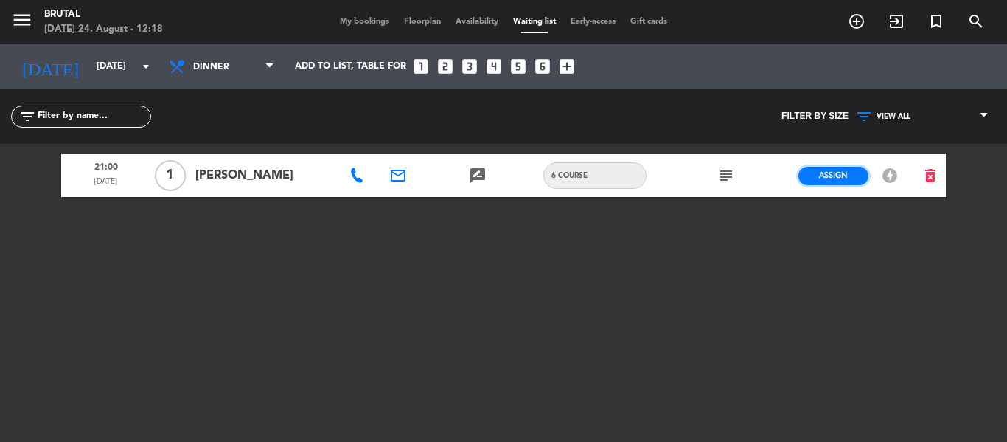
click at [836, 179] on span "Assign" at bounding box center [833, 175] width 29 height 11
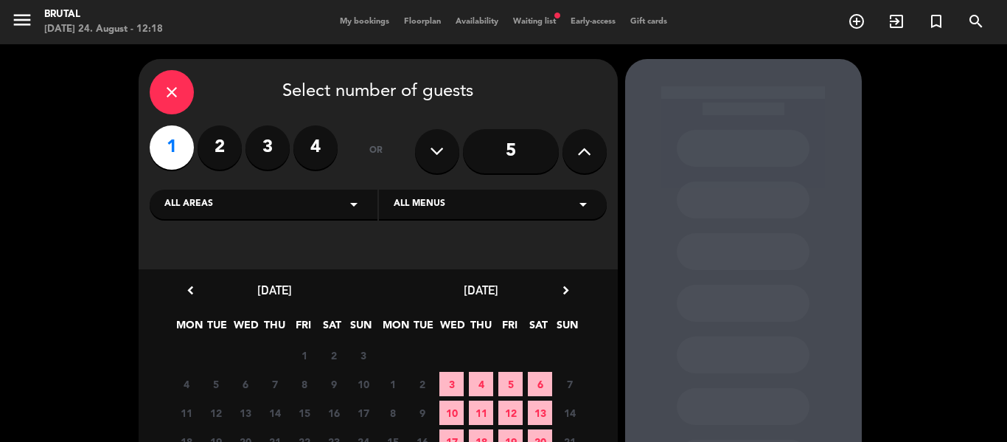
scroll to position [160, 0]
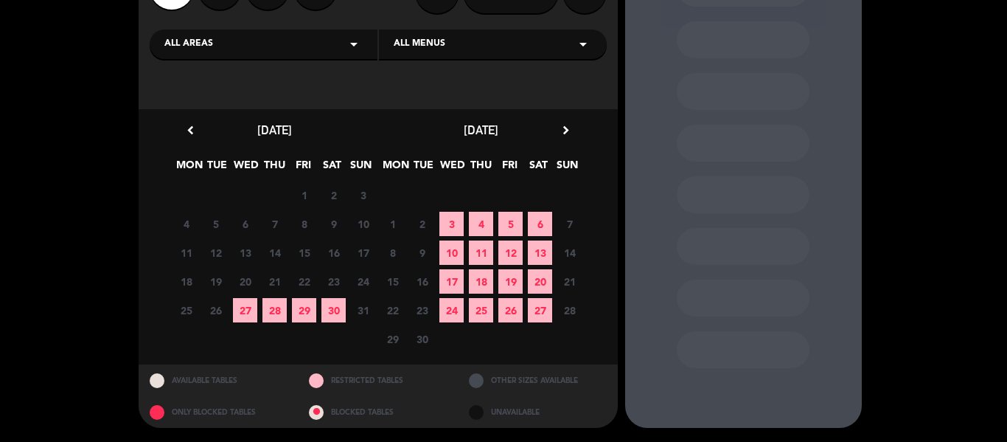
click at [481, 254] on span "11" at bounding box center [481, 252] width 24 height 24
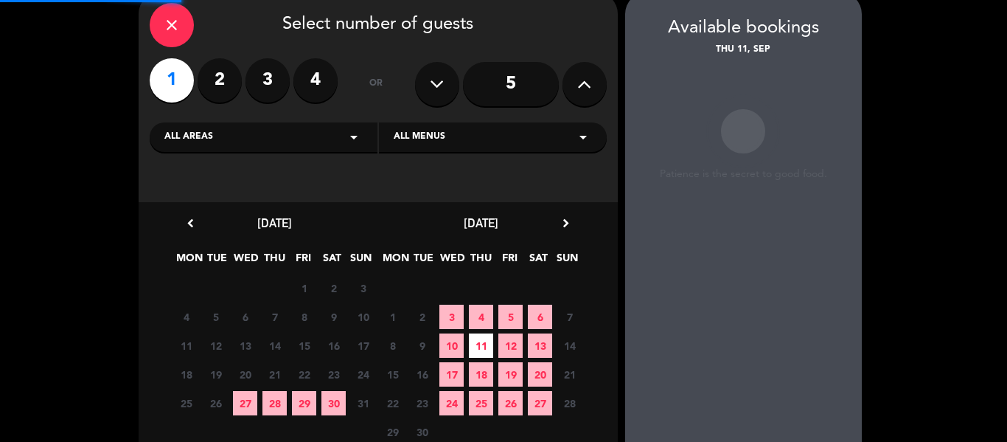
scroll to position [59, 0]
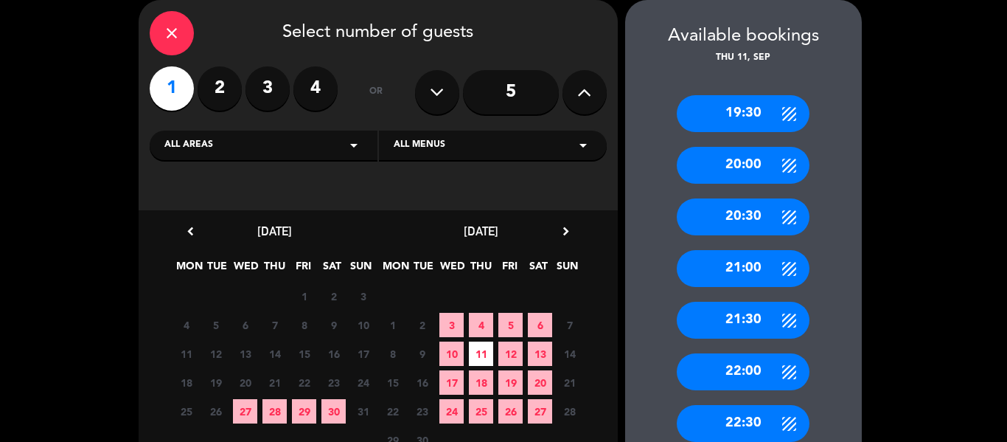
click at [193, 35] on div "close" at bounding box center [172, 33] width 44 height 44
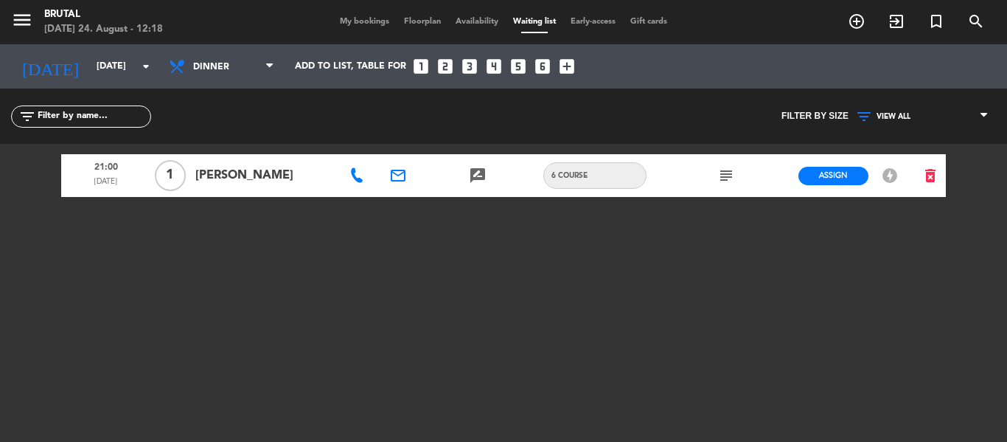
click at [890, 174] on icon "offline_bolt" at bounding box center [890, 176] width 18 height 18
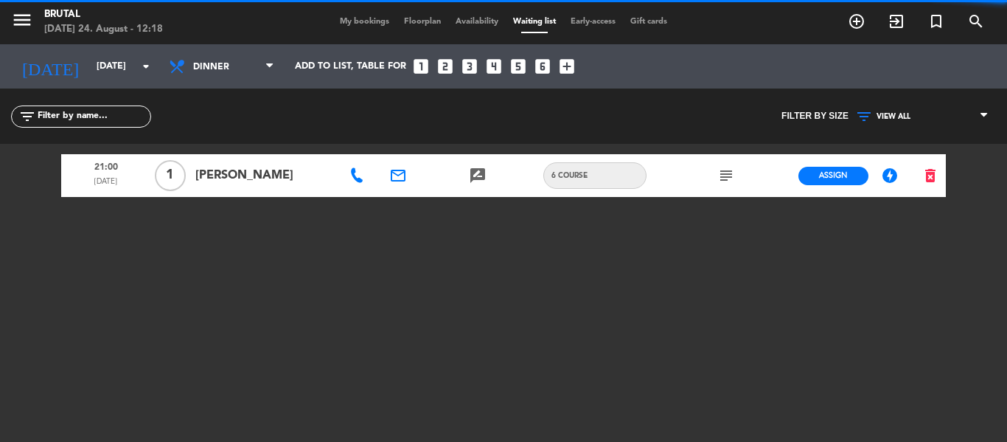
click at [890, 174] on icon "offline_bolt" at bounding box center [890, 176] width 18 height 18
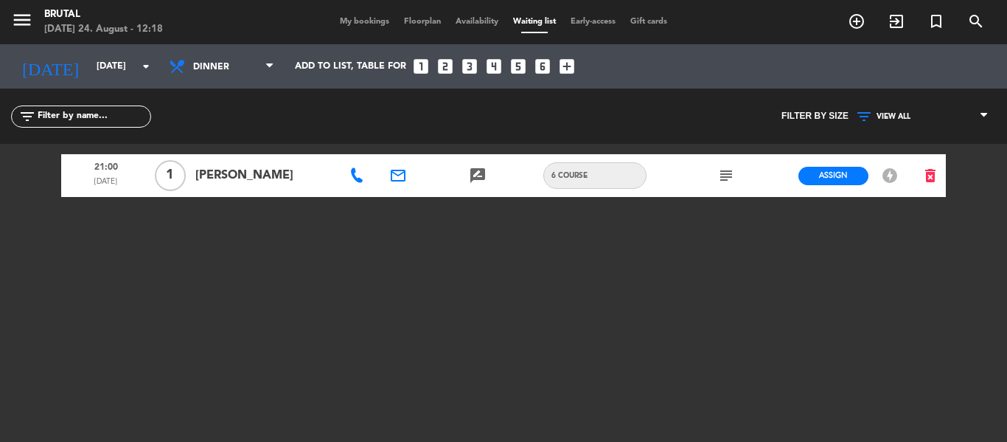
click at [890, 174] on icon "offline_bolt" at bounding box center [890, 176] width 18 height 18
click at [358, 16] on div "My bookings Floorplan Availability Waiting list Early-access Gift cards" at bounding box center [503, 21] width 342 height 13
click at [358, 21] on span "My bookings" at bounding box center [364, 22] width 64 height 8
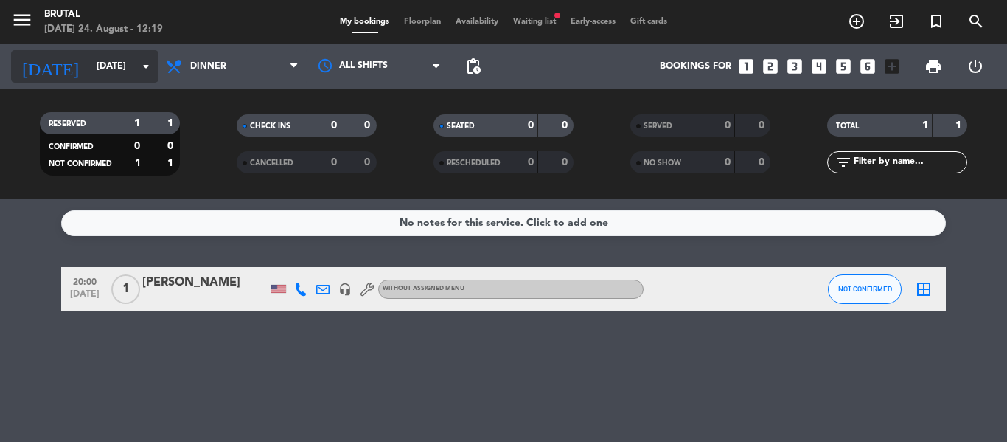
click at [136, 68] on input "[DATE]" at bounding box center [151, 66] width 125 height 25
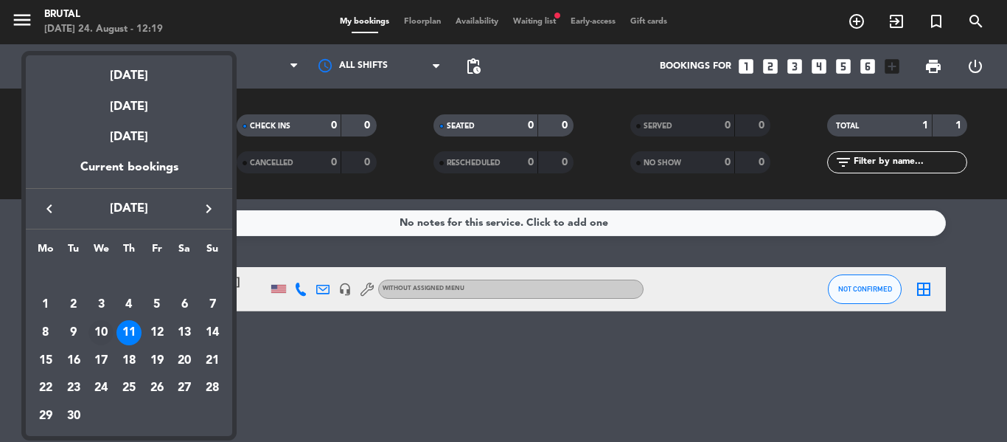
click at [101, 332] on div "10" at bounding box center [100, 332] width 25 height 25
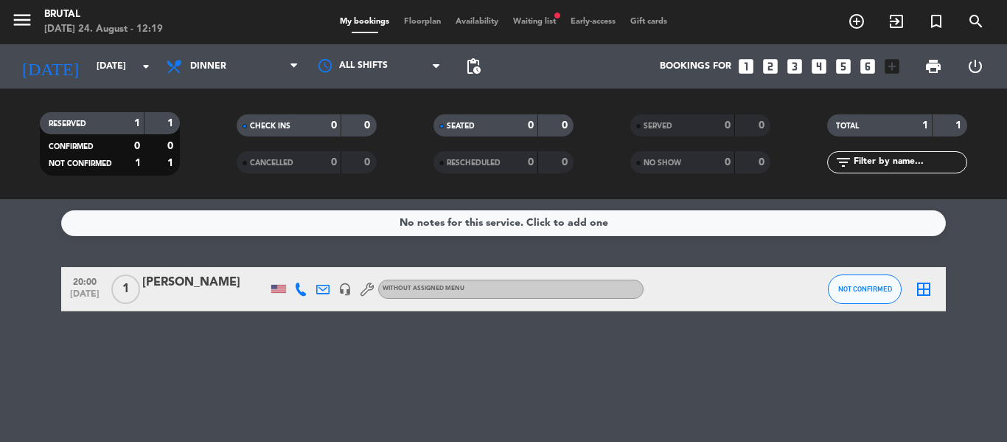
type input "[DATE]"
click at [469, 69] on span "pending_actions" at bounding box center [473, 66] width 18 height 18
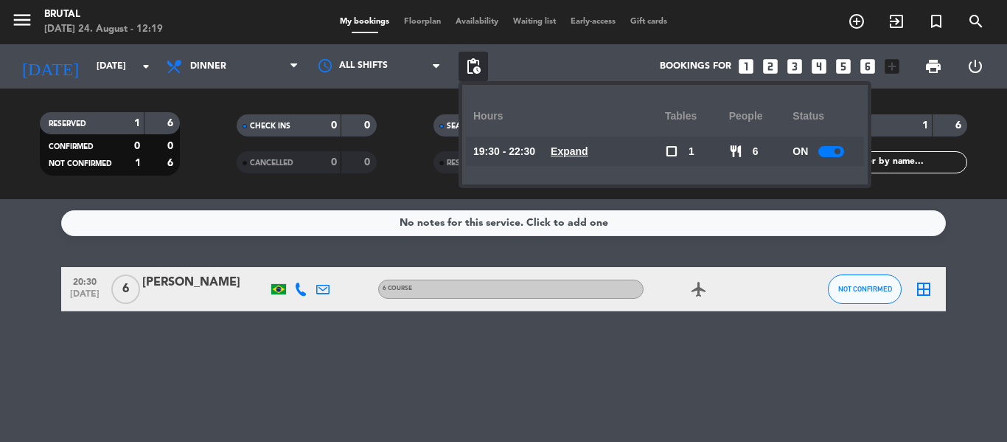
click at [593, 78] on div "Bookings for looks_one looks_two looks_3 looks_4 looks_5 looks_6 add_box" at bounding box center [697, 66] width 419 height 44
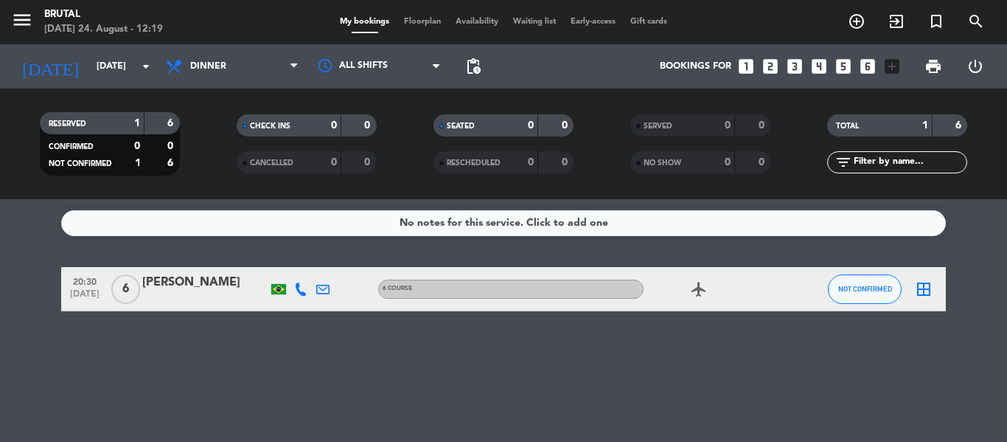
click at [593, 78] on div "Bookings for looks_one looks_two looks_3 looks_4 looks_5 looks_6 add_box" at bounding box center [697, 66] width 419 height 44
click at [13, 18] on icon "menu" at bounding box center [22, 20] width 22 height 22
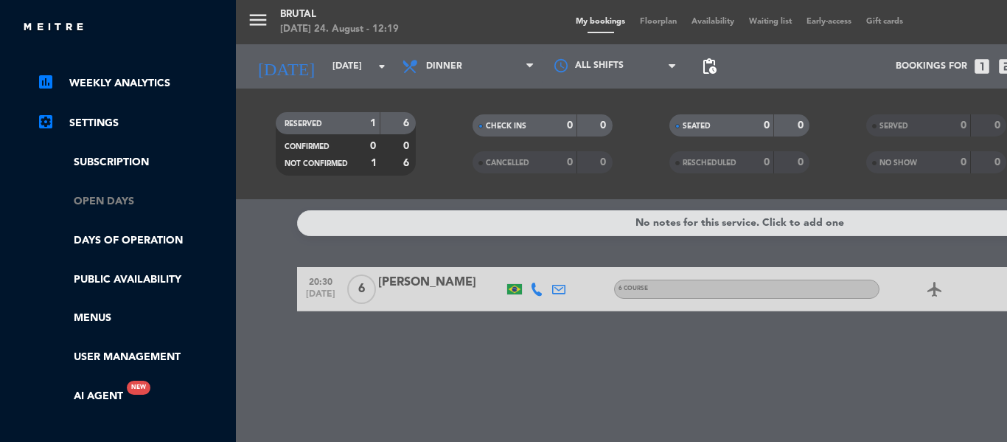
scroll to position [210, 0]
click at [102, 318] on link "Menus" at bounding box center [133, 318] width 192 height 17
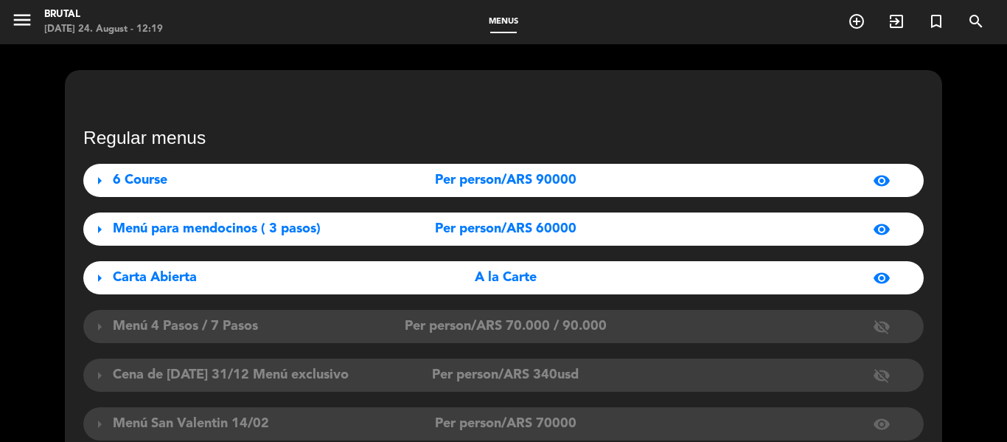
click at [363, 182] on div "6 Course" at bounding box center [244, 180] width 262 height 21
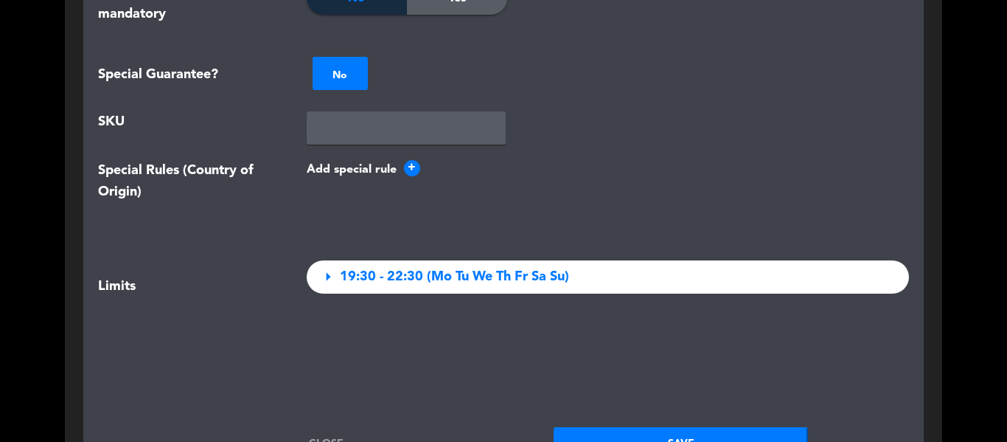
scroll to position [1750, 0]
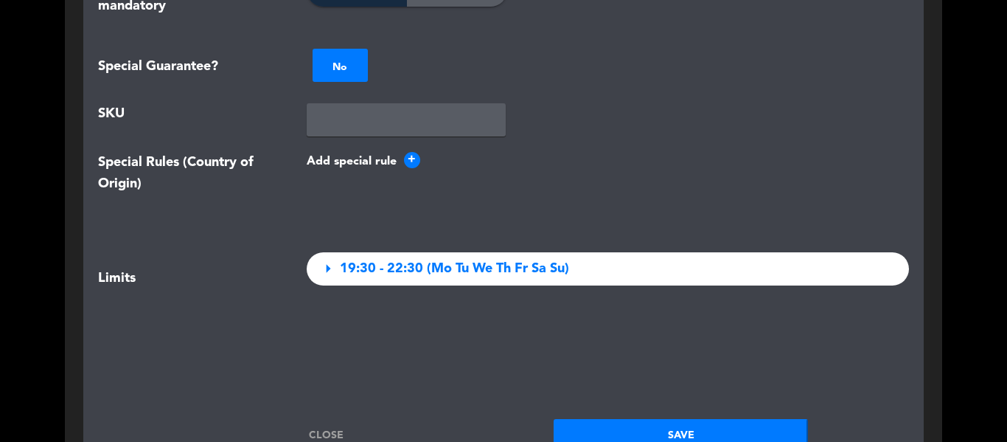
click at [588, 268] on div "arrow_right 19:30 - 22:30 (Mo Tu We Th Fr Sa Su)" at bounding box center [608, 268] width 603 height 33
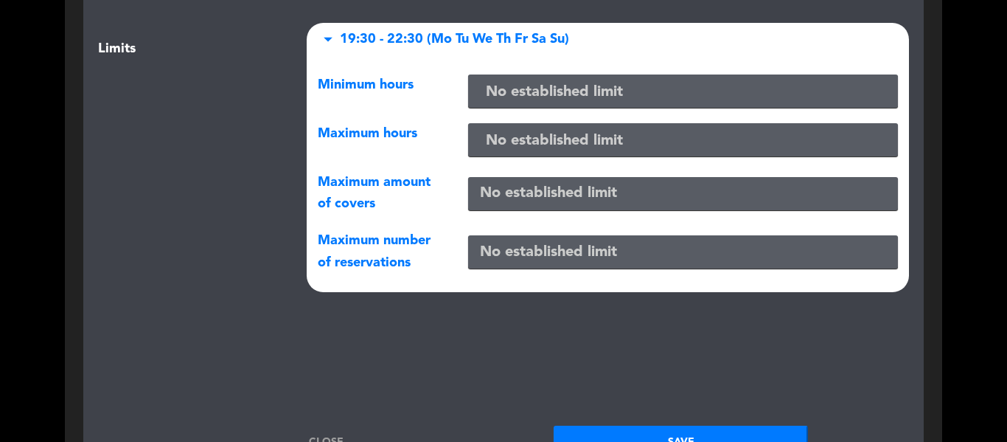
scroll to position [1980, 0]
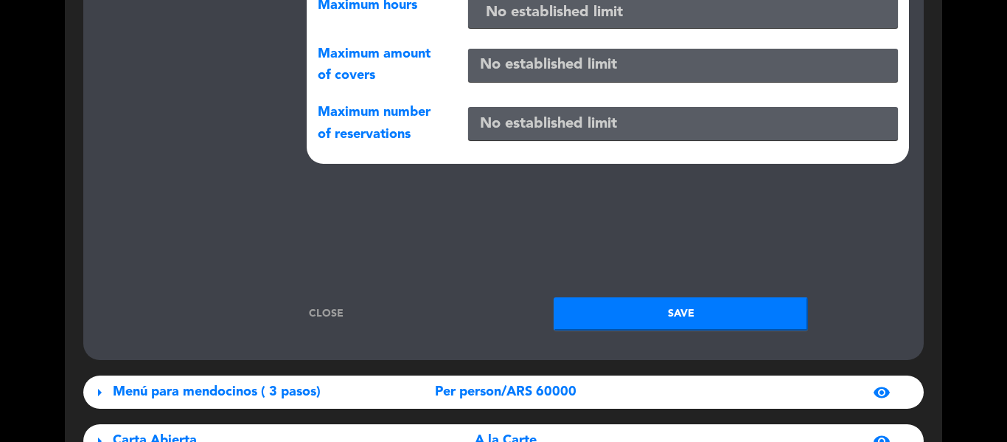
scroll to position [2107, 0]
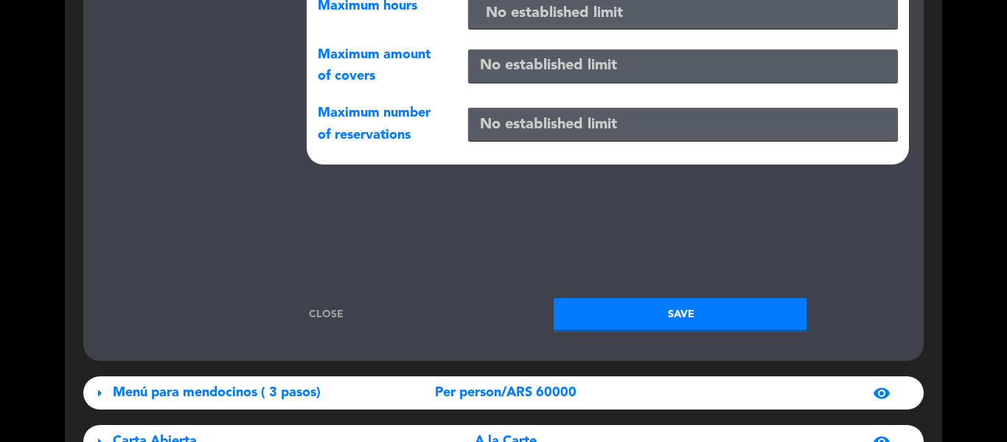
click at [327, 313] on link "Close" at bounding box center [326, 314] width 254 height 17
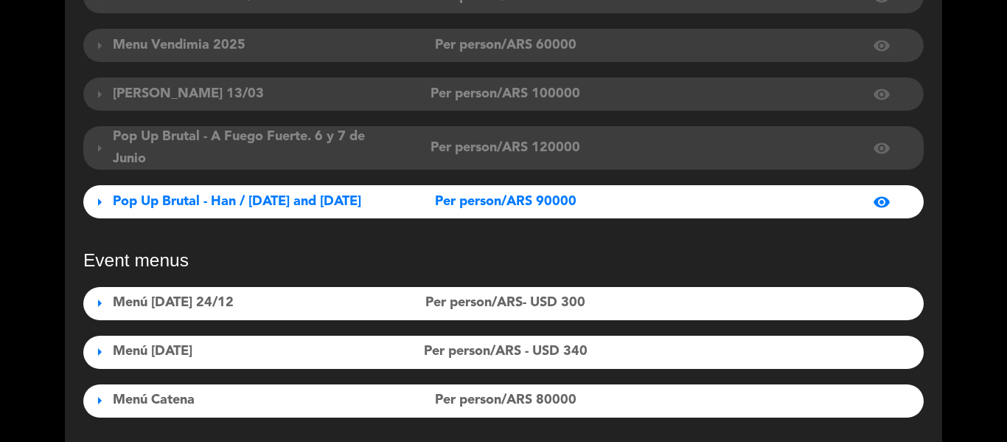
scroll to position [422, 0]
